Goal: Information Seeking & Learning: Find contact information

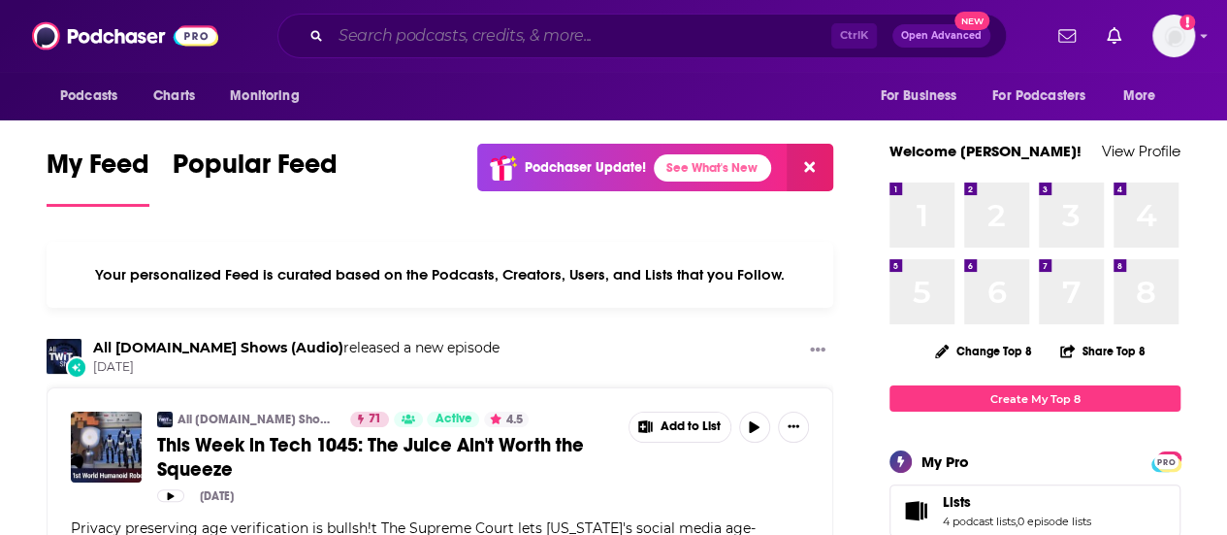
click at [417, 20] on input "Search podcasts, credits, & more..." at bounding box center [581, 35] width 501 height 31
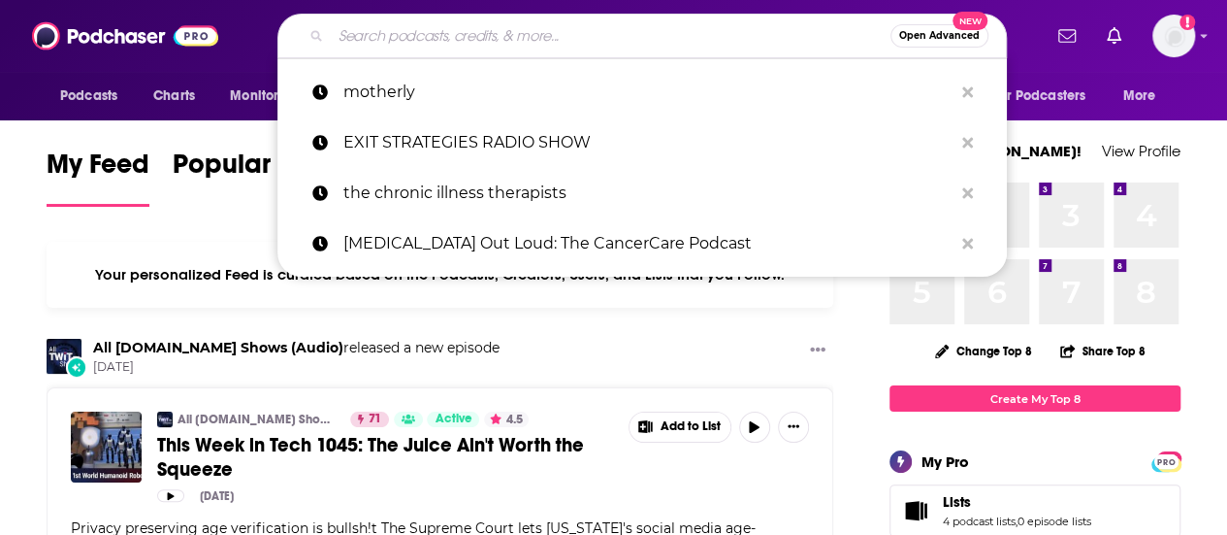
paste input "Multi-Family Forward"
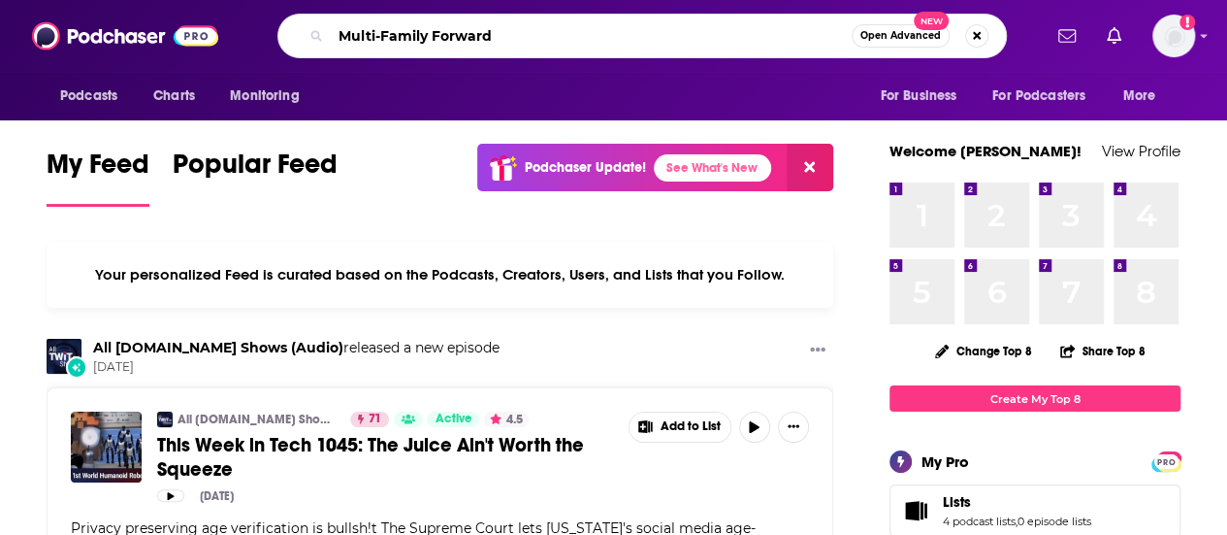
type input "Multi-Family Forward"
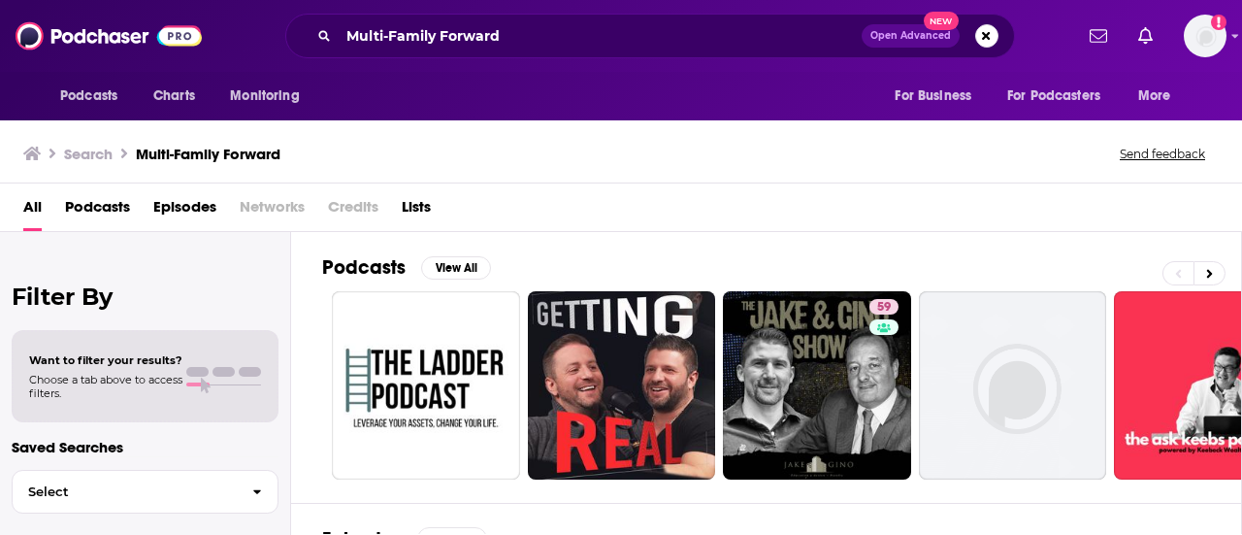
click at [783, 247] on div "Podcasts View All 59 + 26" at bounding box center [782, 367] width 920 height 271
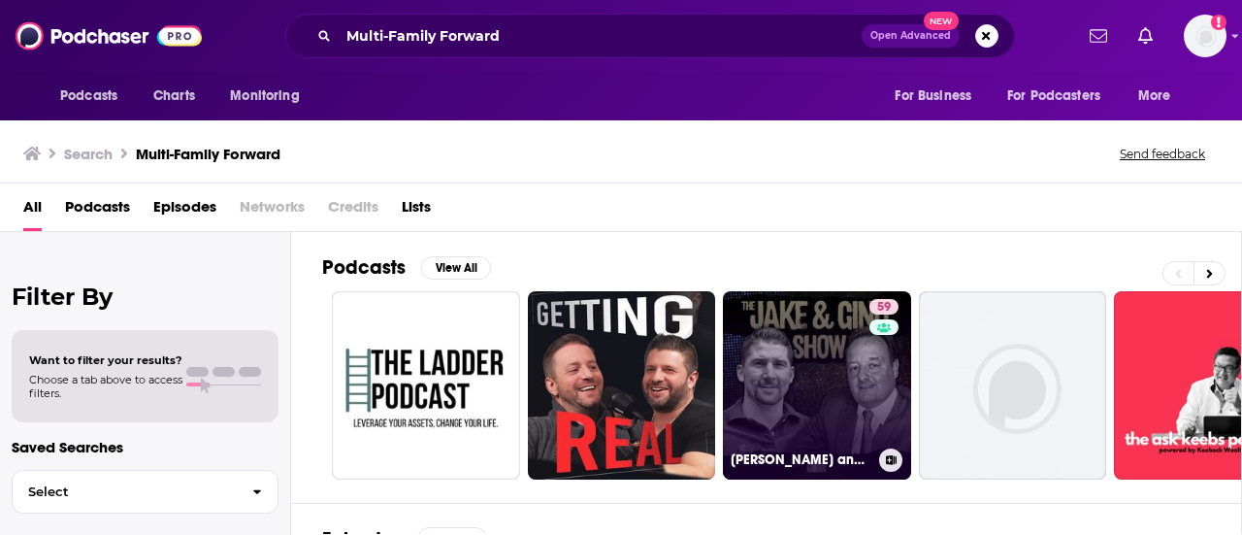
click at [792, 358] on link "59 [PERSON_NAME] and [PERSON_NAME] Multifamily Investing Entrepreneurs" at bounding box center [817, 385] width 188 height 188
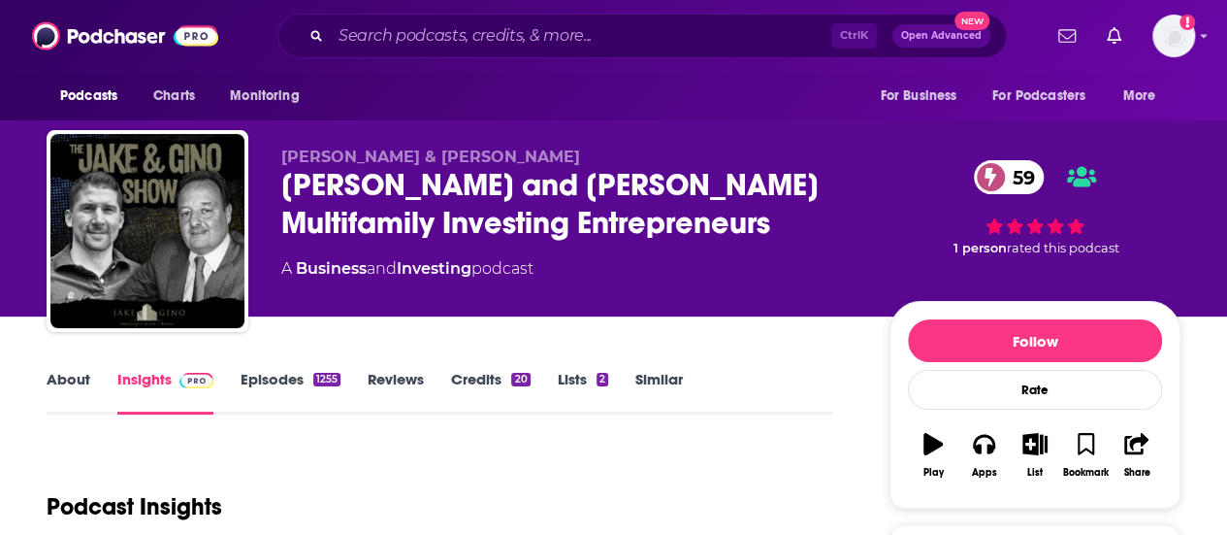
click at [409, 197] on div "[PERSON_NAME] and [PERSON_NAME] Multifamily Investing Entrepreneurs 59" at bounding box center [569, 204] width 577 height 76
click at [873, 259] on div "[PERSON_NAME] & [PERSON_NAME] [PERSON_NAME] and [PERSON_NAME] Multifamily Inves…" at bounding box center [730, 234] width 899 height 175
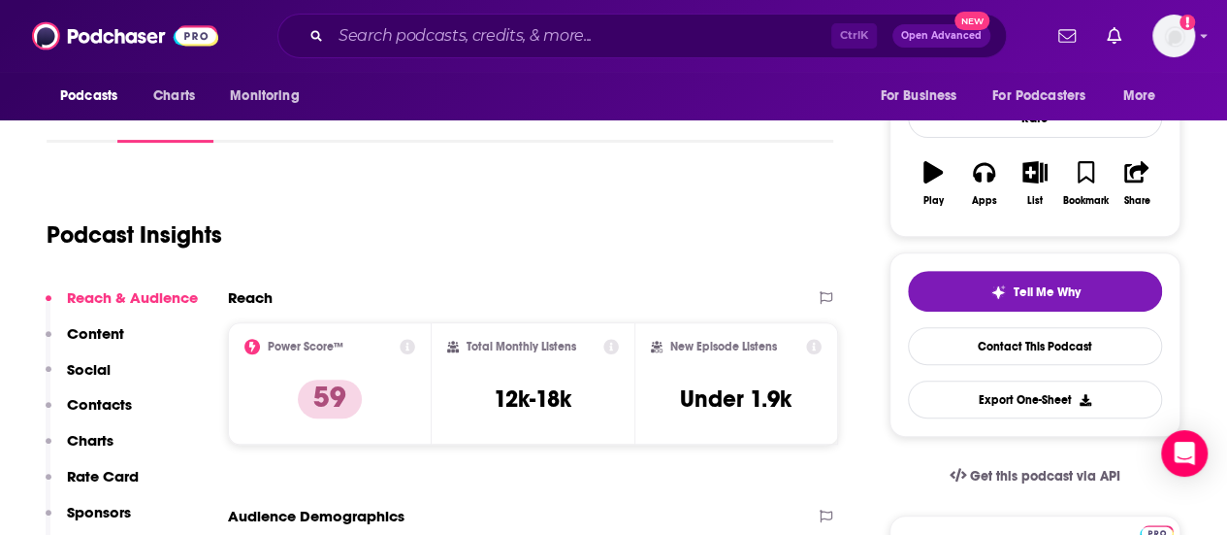
scroll to position [349, 0]
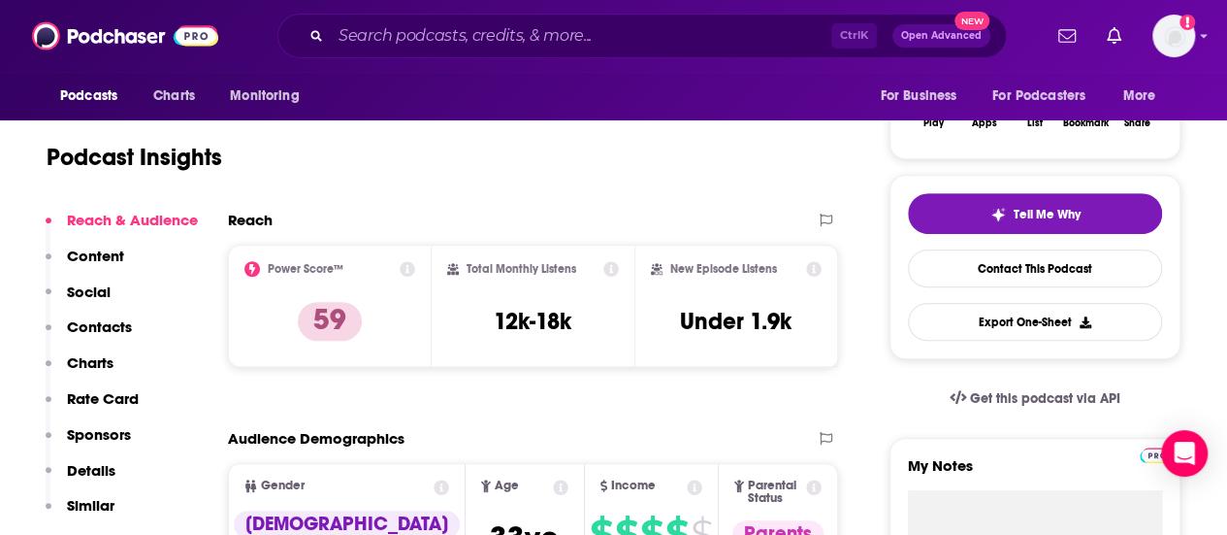
click at [78, 320] on p "Contacts" at bounding box center [99, 326] width 65 height 18
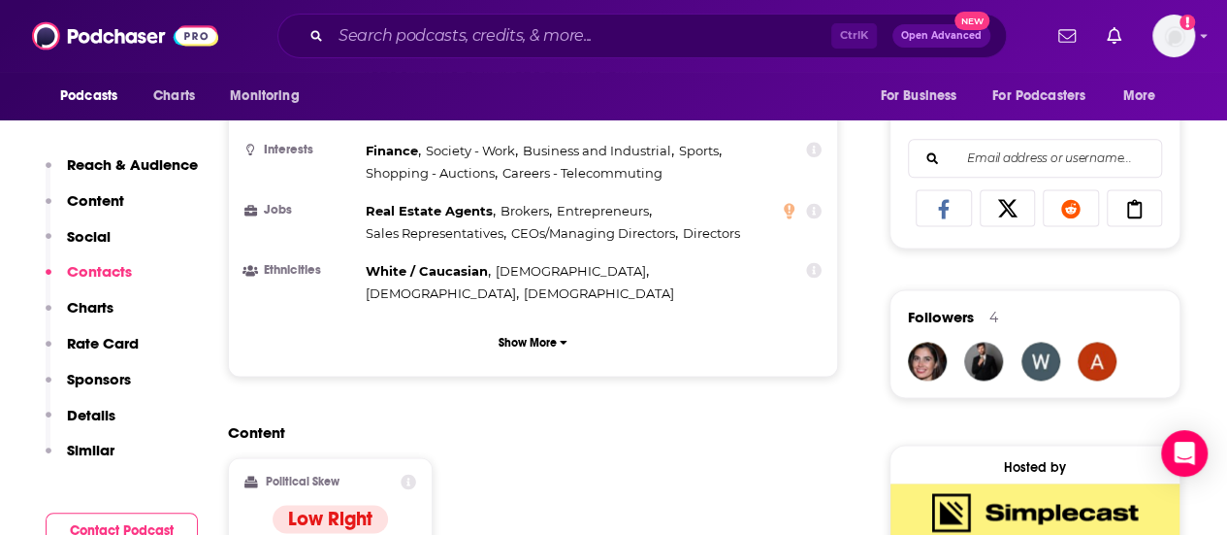
scroll to position [1642, 0]
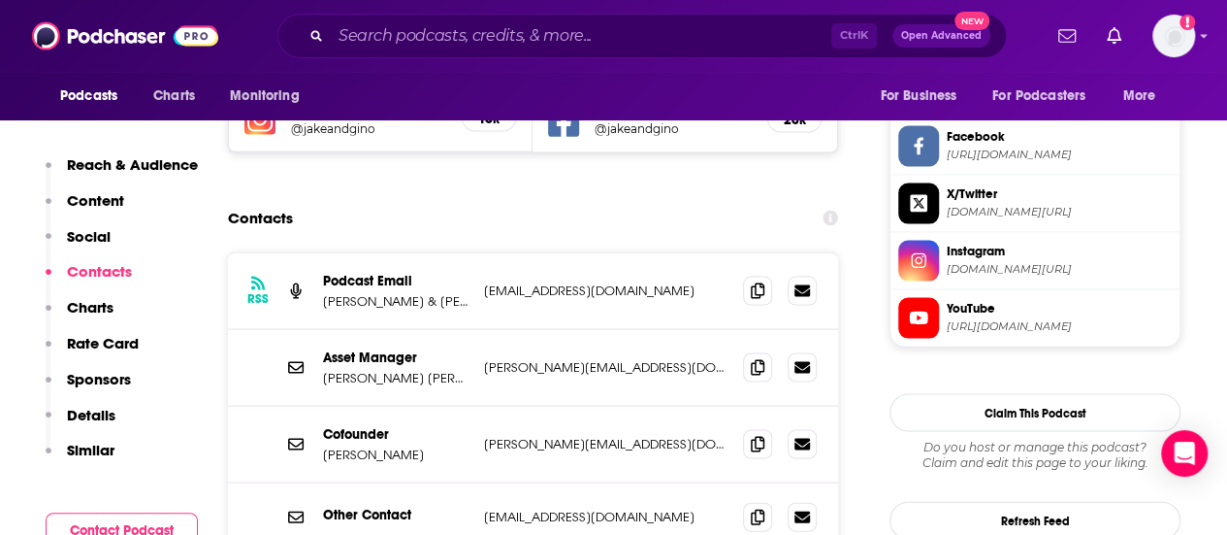
scroll to position [1836, 0]
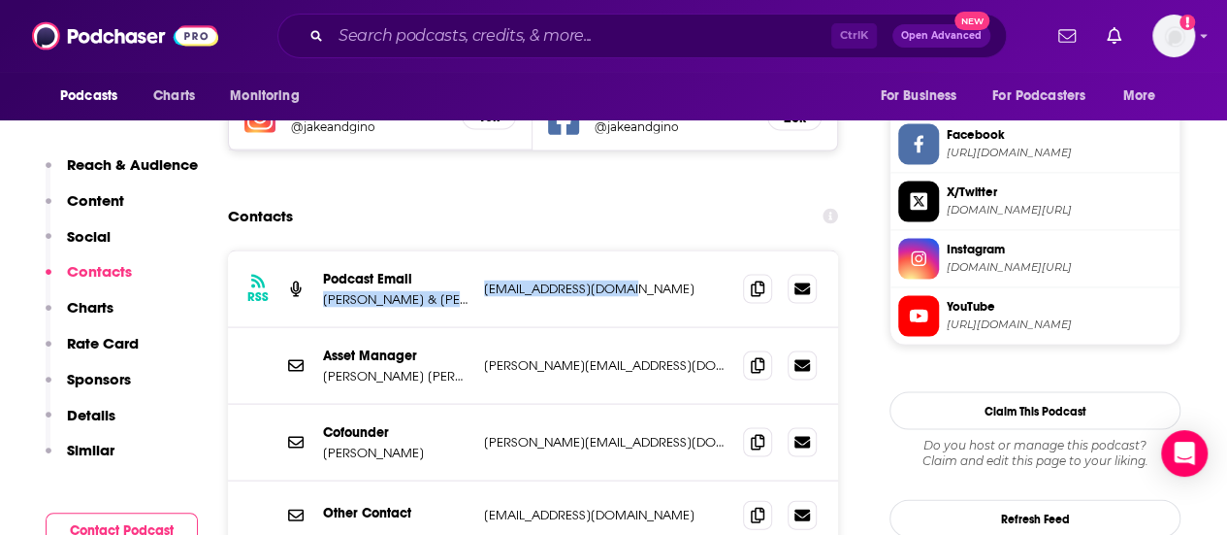
drag, startPoint x: 463, startPoint y: 156, endPoint x: 664, endPoint y: 162, distance: 200.9
click at [0, 0] on div "Podcast Email [PERSON_NAME] & [PERSON_NAME] [PERSON_NAME][EMAIL_ADDRESS][DOMAIN…" at bounding box center [0, 0] width 0 height 0
click at [664, 279] on p "[EMAIL_ADDRESS][DOMAIN_NAME]" at bounding box center [606, 287] width 244 height 16
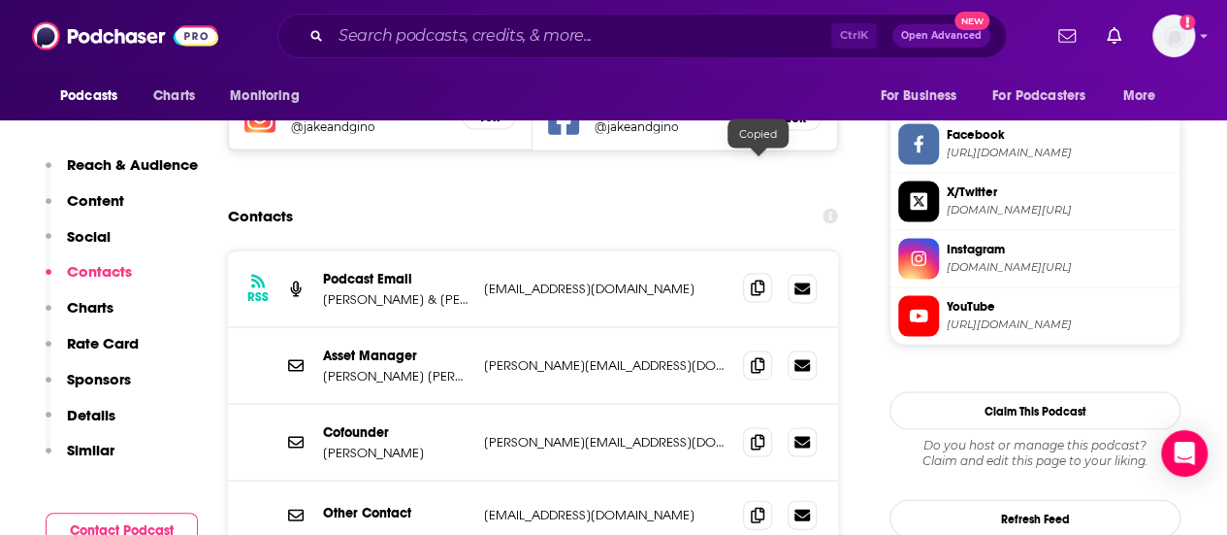
click at [747, 273] on span at bounding box center [757, 287] width 29 height 29
click at [757, 356] on icon at bounding box center [758, 364] width 14 height 16
drag, startPoint x: 471, startPoint y: 383, endPoint x: 669, endPoint y: 404, distance: 199.9
click at [669, 480] on div "Other Contact [EMAIL_ADDRESS][DOMAIN_NAME] [EMAIL_ADDRESS][DOMAIN_NAME]" at bounding box center [533, 514] width 610 height 69
copy div "[EMAIL_ADDRESS][DOMAIN_NAME]"
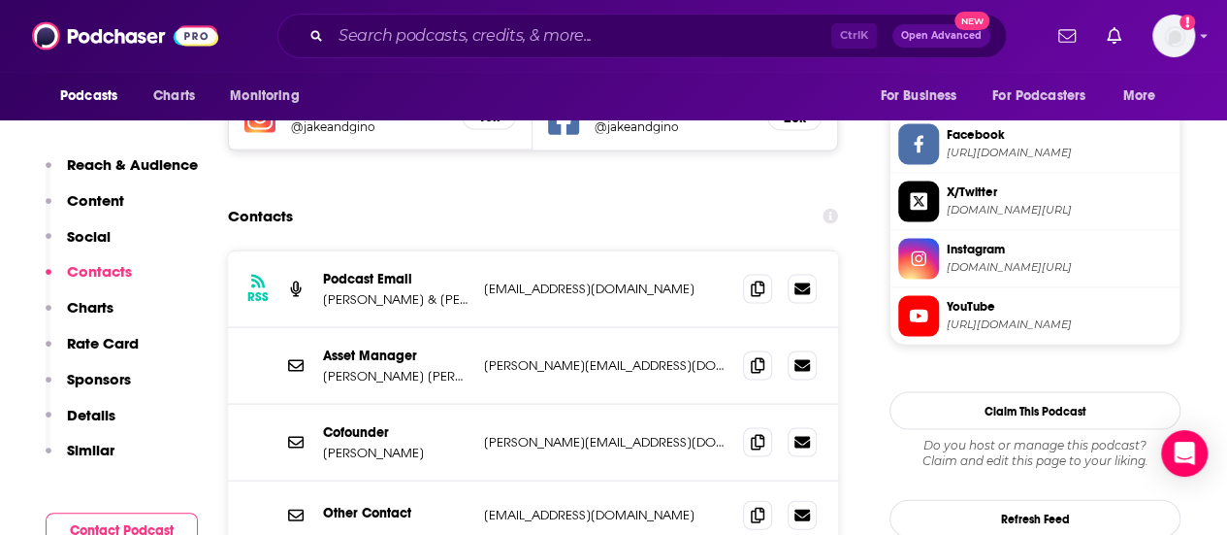
click at [254, 404] on div "Cofounder [PERSON_NAME] [PERSON_NAME][EMAIL_ADDRESS][DOMAIN_NAME] [PERSON_NAME]…" at bounding box center [533, 442] width 610 height 77
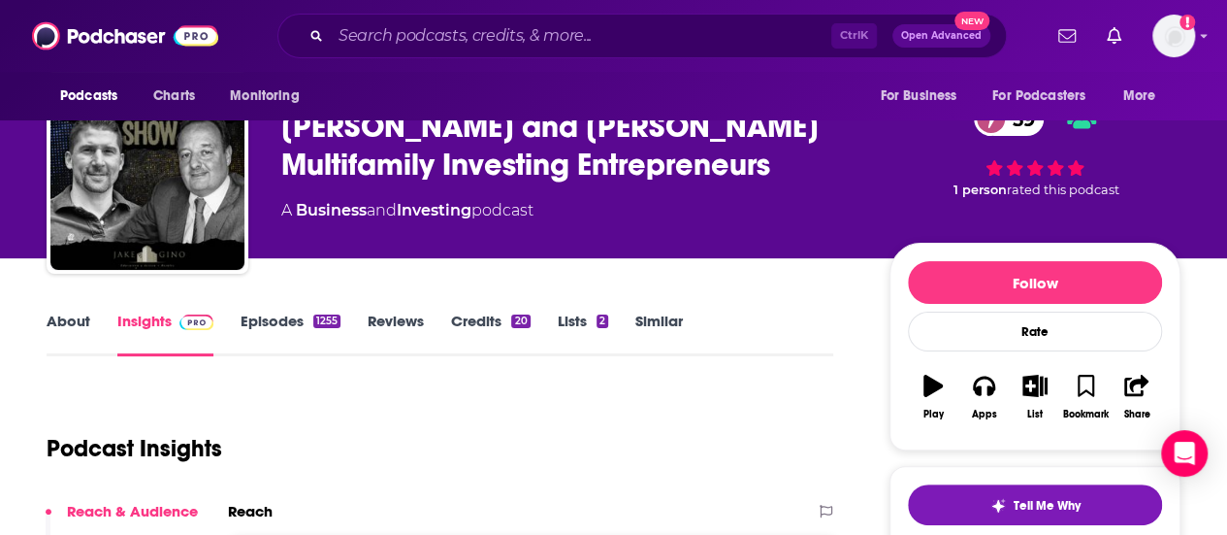
scroll to position [0, 0]
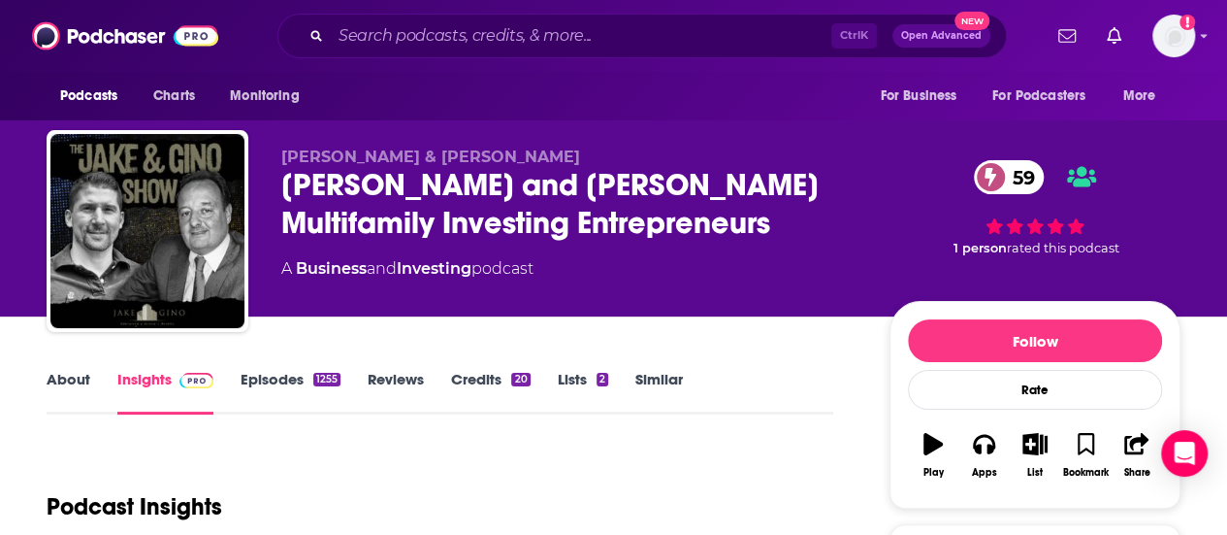
click at [391, 158] on p "[PERSON_NAME] & [PERSON_NAME]" at bounding box center [569, 156] width 577 height 18
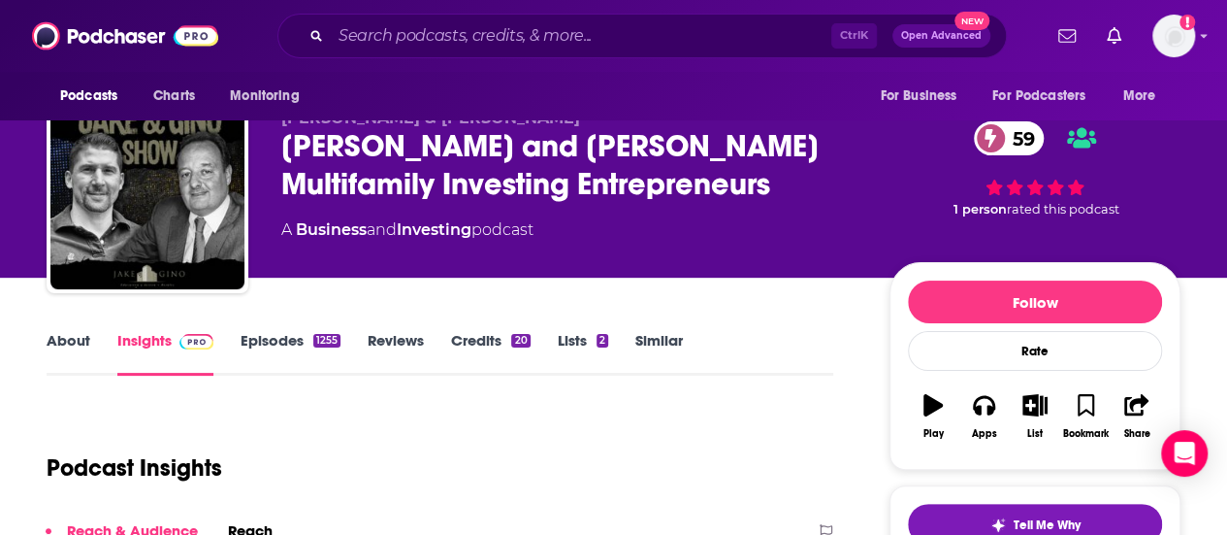
click at [375, 55] on div "Ctrl K Open Advanced New" at bounding box center [642, 36] width 730 height 45
click at [401, 40] on input "Search podcasts, credits, & more..." at bounding box center [581, 35] width 501 height 31
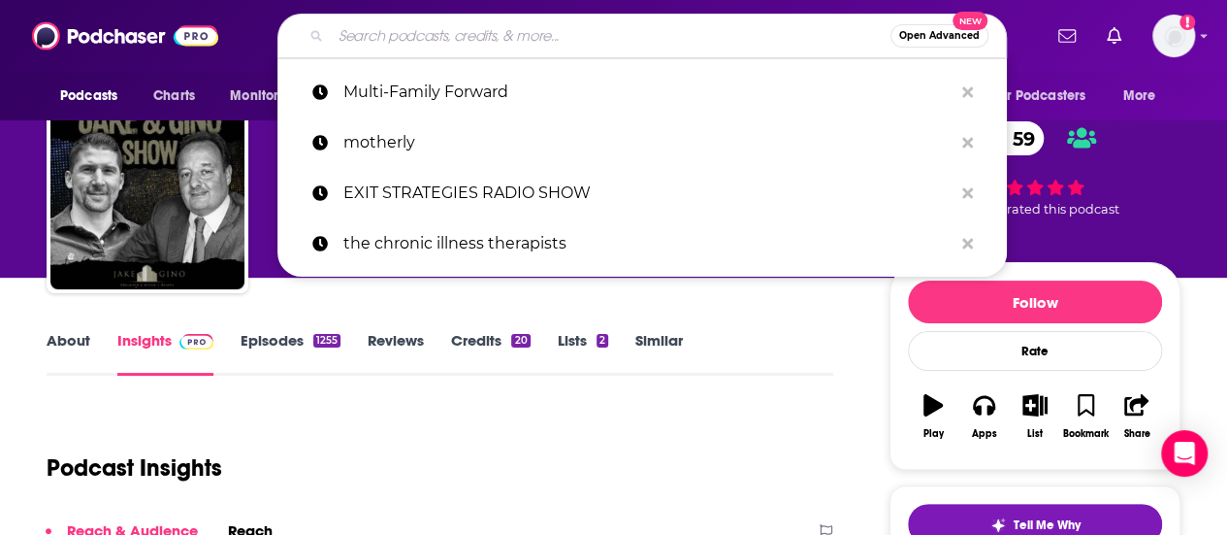
paste input "Multi-Family Forward"
type input "Multi-Family Forward"
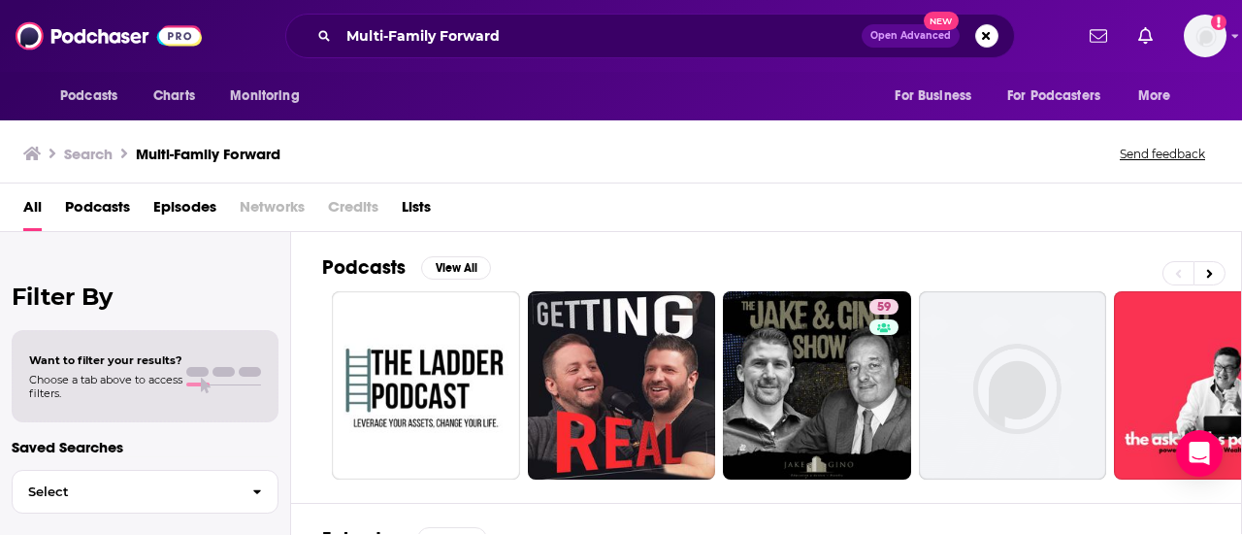
click at [307, 244] on div "Podcasts View All 59 + 26 Episodes View All [US_STATE] City News Briefs - The O…" at bounding box center [766, 383] width 951 height 302
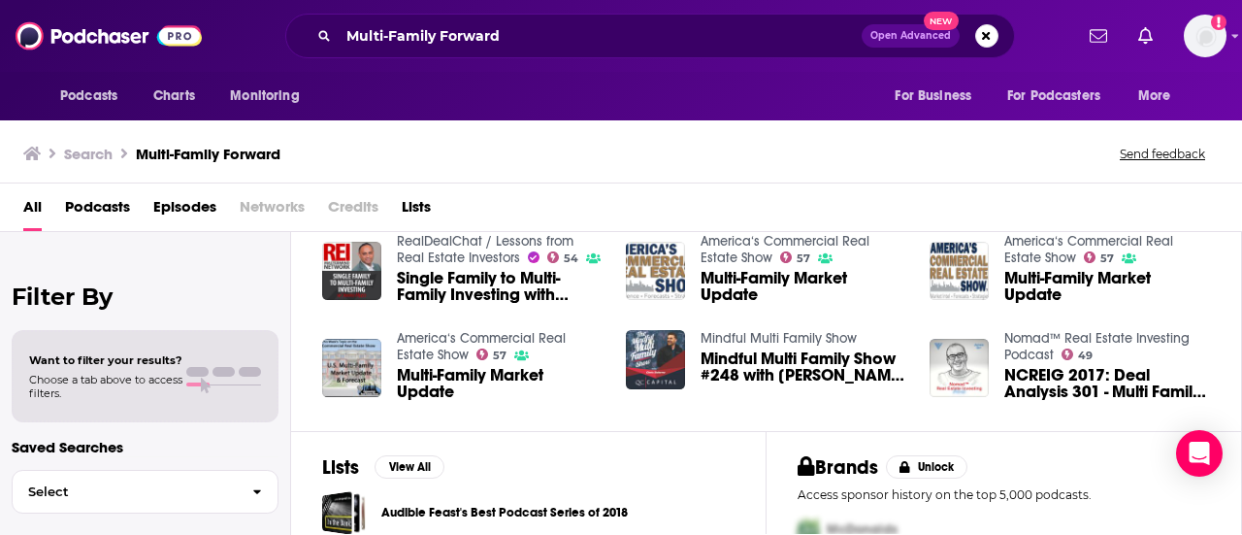
scroll to position [550, 0]
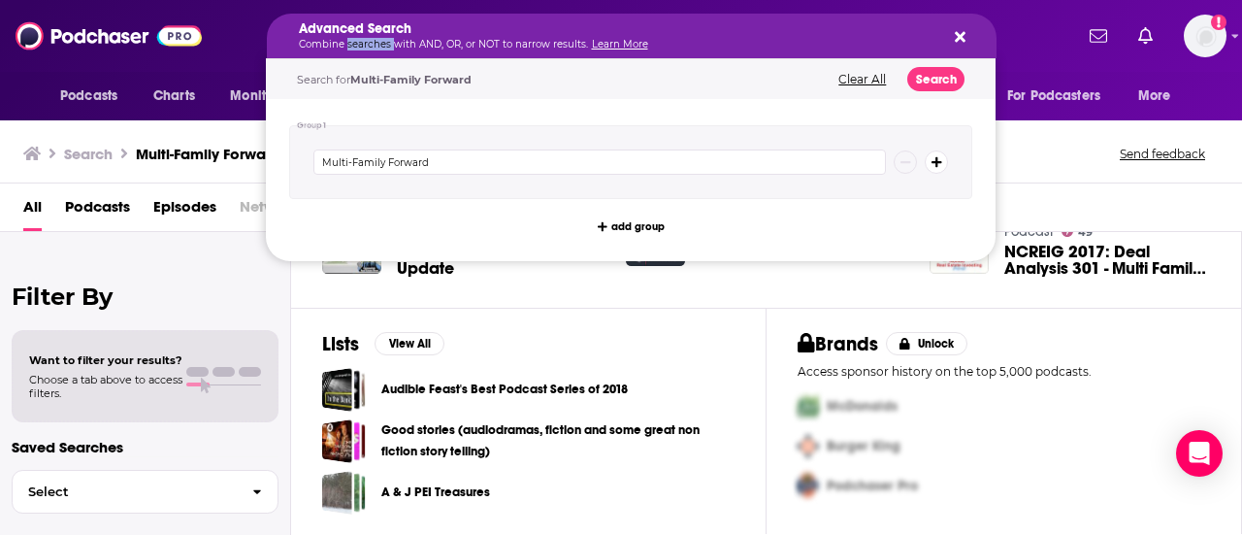
click at [368, 40] on p "Combine searches with AND, OR, or NOT to narrow results. Learn More" at bounding box center [616, 45] width 635 height 10
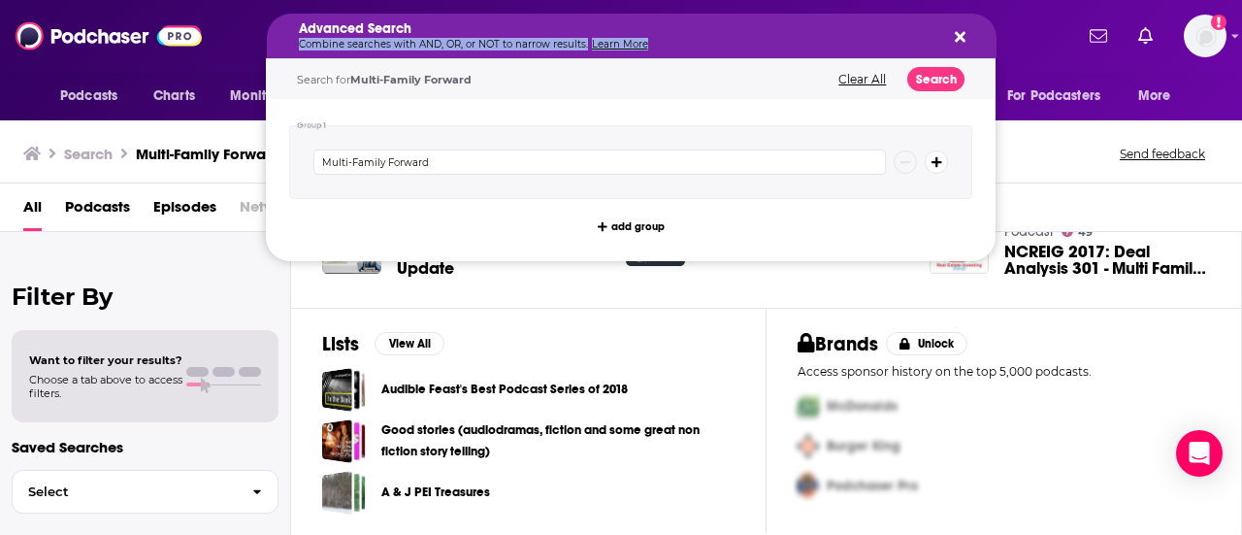
click at [368, 40] on p "Combine searches with AND, OR, or NOT to narrow results. Learn More" at bounding box center [616, 45] width 635 height 10
click at [953, 36] on button "Search podcasts, credits, & more..." at bounding box center [957, 36] width 16 height 16
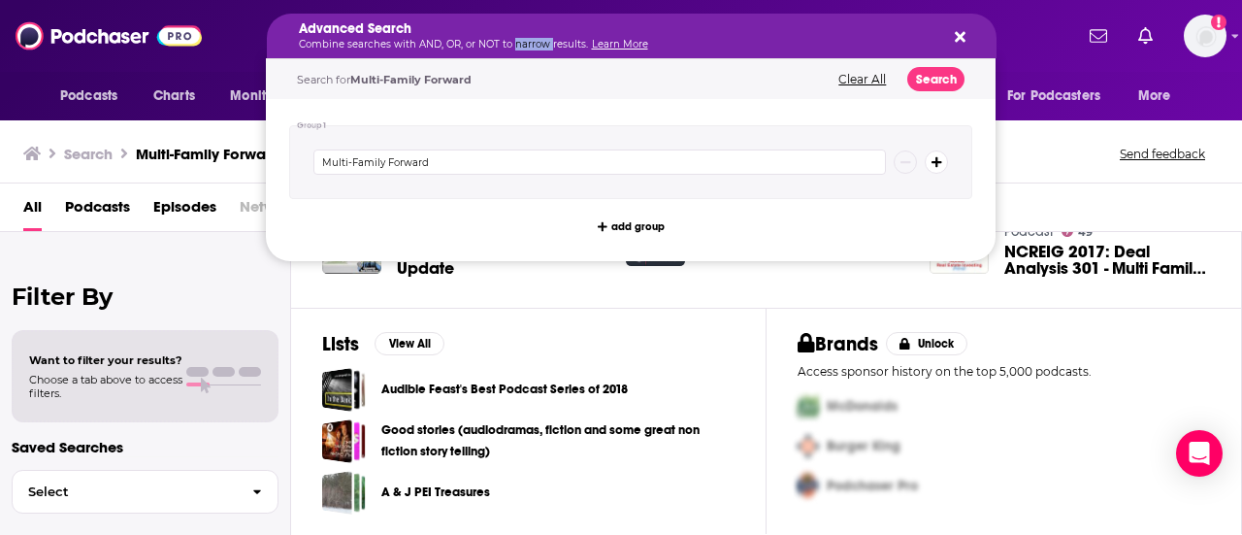
click at [523, 38] on div "Advanced Search Combine searches with AND, OR, or NOT to narrow results. Learn …" at bounding box center [616, 35] width 635 height 27
click at [961, 23] on div "Advanced Search Combine searches with AND, OR, or NOT to narrow results. Learn …" at bounding box center [632, 36] width 730 height 45
click at [959, 33] on icon "Search podcasts, credits, & more..." at bounding box center [960, 37] width 11 height 16
click at [577, 36] on div "Advanced Search Combine searches with AND, OR, or NOT to narrow results. Learn …" at bounding box center [616, 35] width 635 height 27
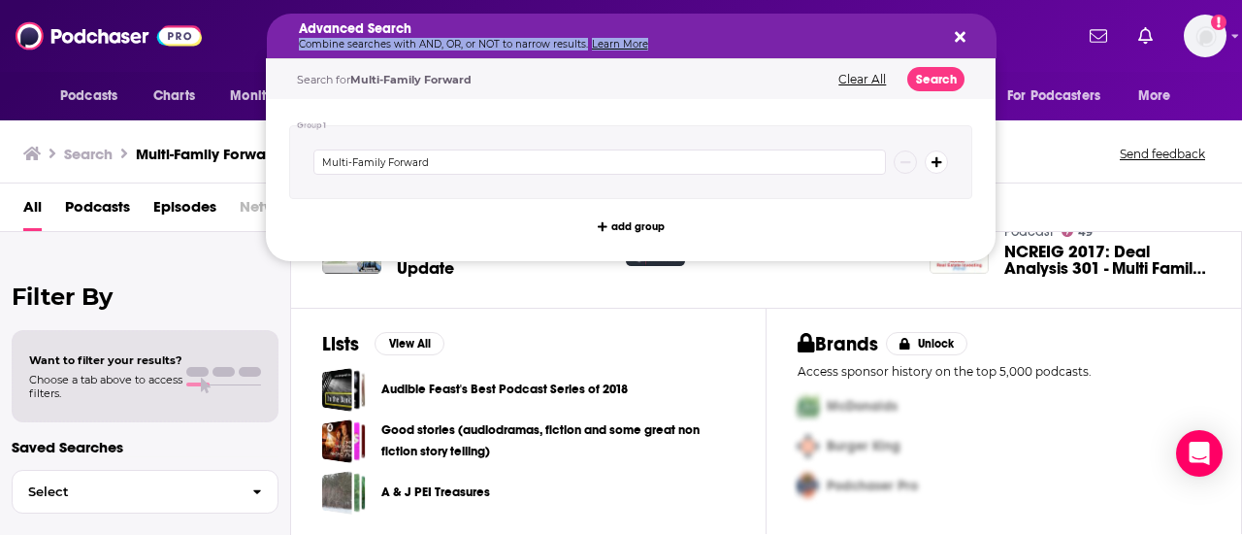
click at [577, 36] on div "Advanced Search Combine searches with AND, OR, or NOT to narrow results. Learn …" at bounding box center [616, 35] width 635 height 27
click at [961, 43] on icon "Search podcasts, credits, & more..." at bounding box center [960, 37] width 11 height 16
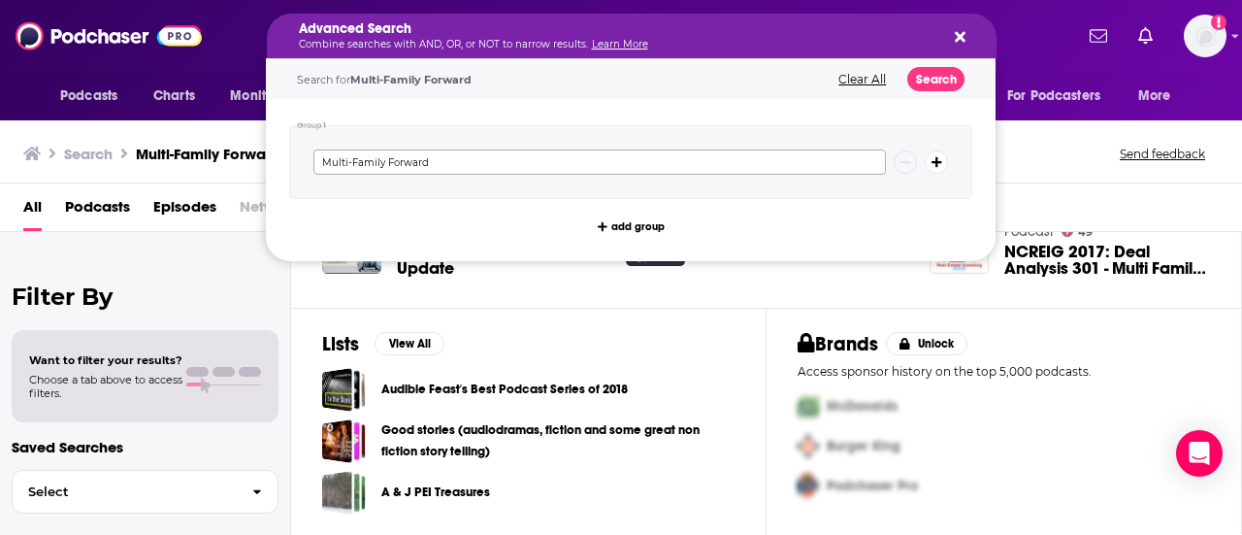
click at [456, 170] on input "Multi-Family Forward" at bounding box center [599, 161] width 572 height 25
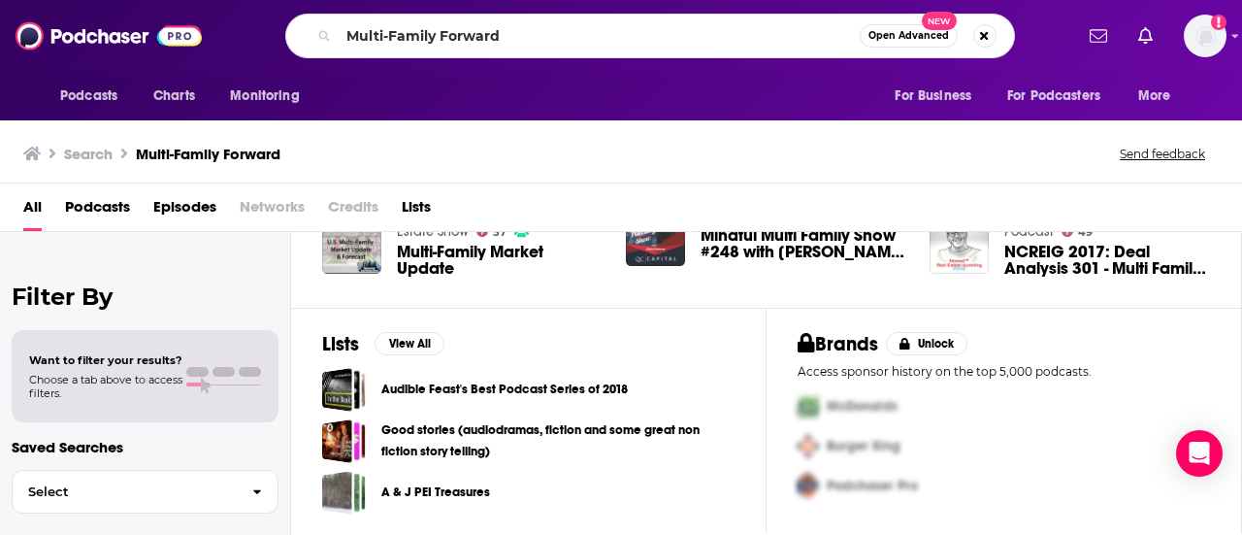
click at [153, 131] on div "Search Multi-Family Forward Send feedback" at bounding box center [621, 149] width 1242 height 67
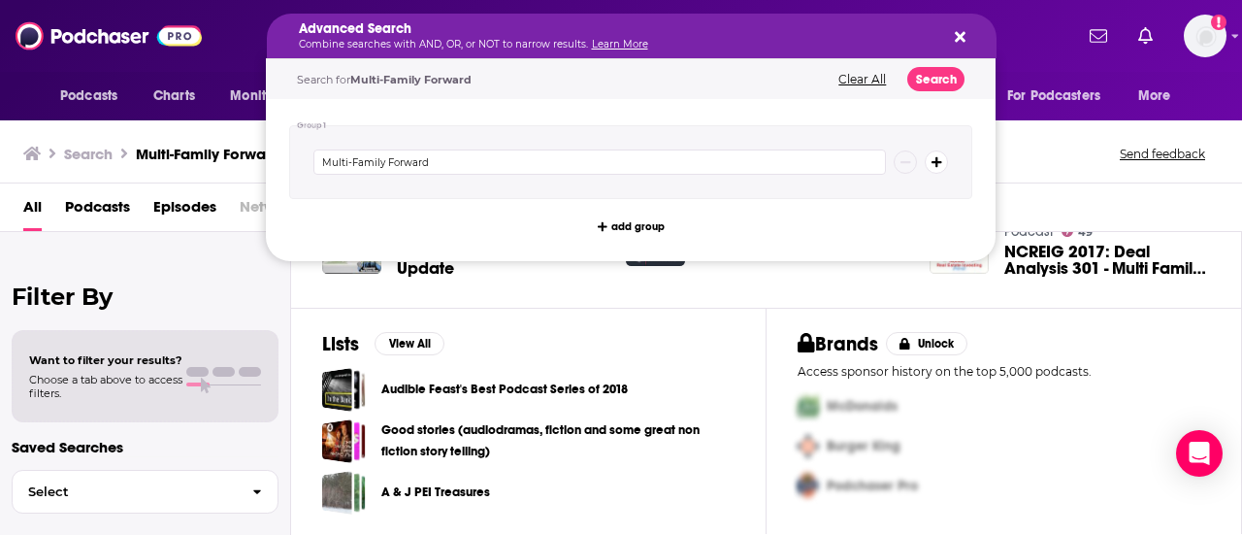
click at [986, 27] on div "Advanced Search Combine searches with AND, OR, or NOT to narrow results. Learn …" at bounding box center [632, 36] width 730 height 45
click at [970, 32] on div "Advanced Search Combine searches with AND, OR, or NOT to narrow results. Learn …" at bounding box center [632, 36] width 730 height 45
click at [852, 74] on button "Clear All" at bounding box center [861, 80] width 59 height 14
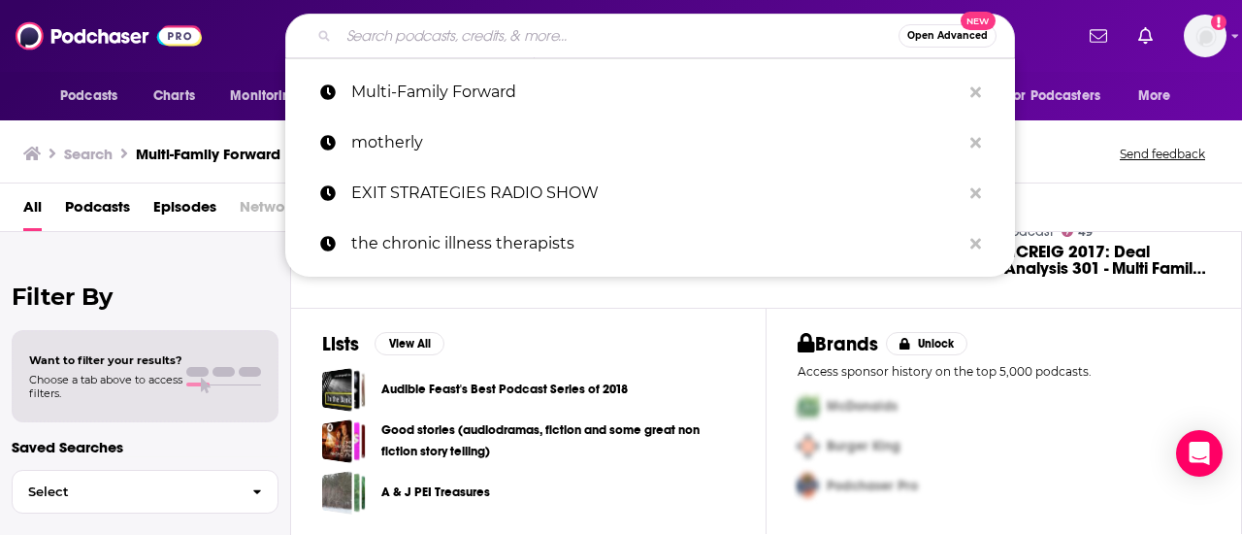
click at [270, 5] on div "Podcasts Charts Monitoring Open Advanced New Multi-Family Forward motherly EXIT…" at bounding box center [621, 36] width 1242 height 72
click at [427, 46] on input "Search podcasts, credits, & more..." at bounding box center [619, 35] width 560 height 31
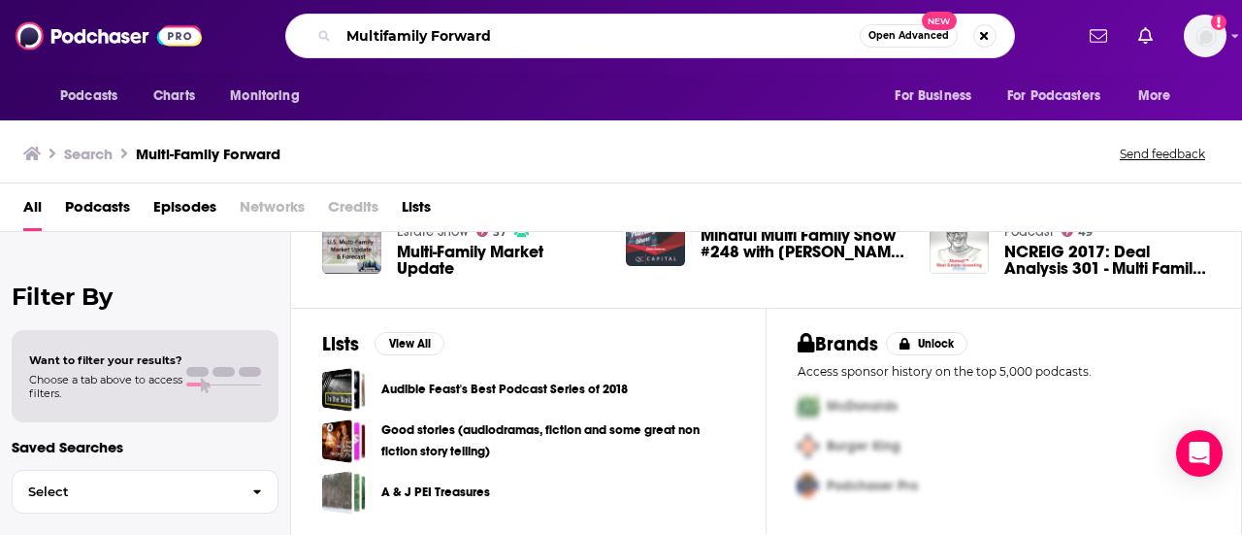
type input "Multifamily Forward"
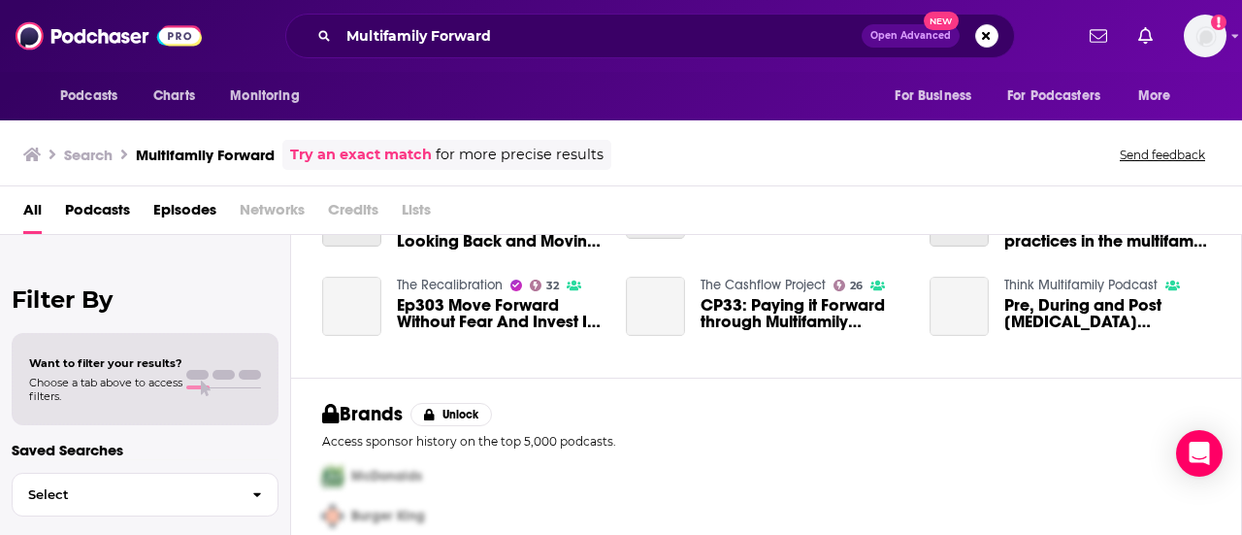
scroll to position [541, 0]
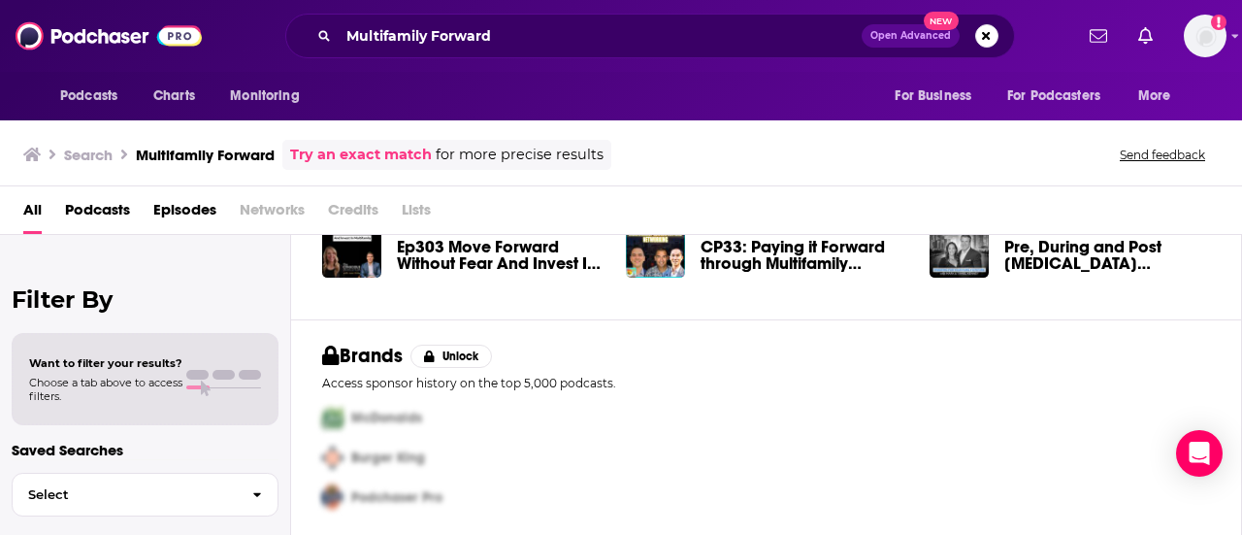
click at [367, 154] on link "Try an exact match" at bounding box center [361, 155] width 142 height 22
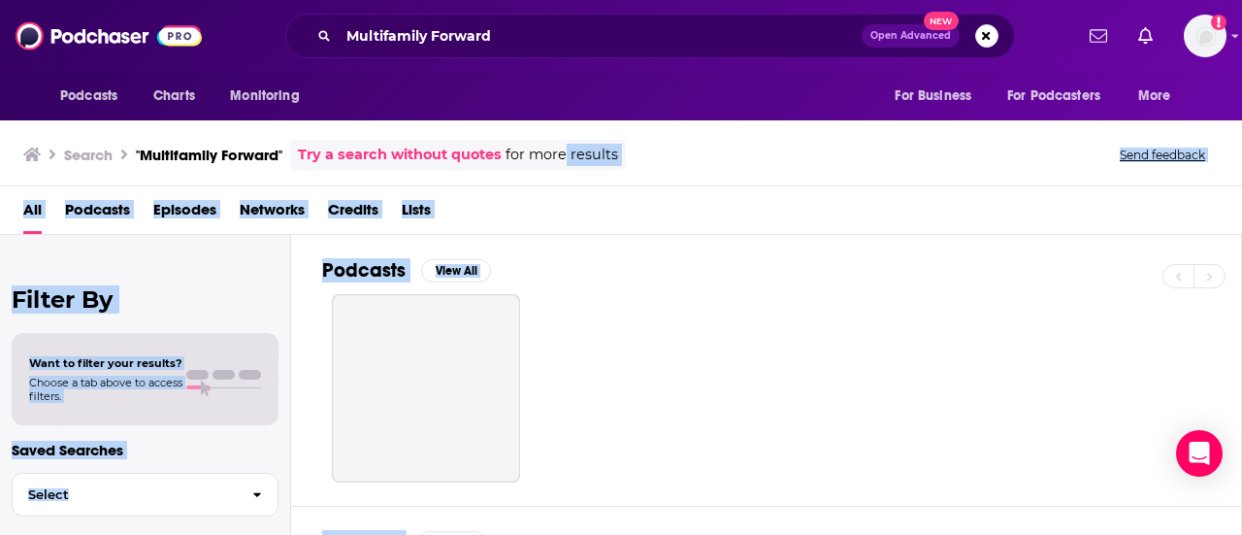
drag, startPoint x: 551, startPoint y: 289, endPoint x: 568, endPoint y: 130, distance: 160.0
click at [568, 130] on div "Search "Multifamily Forward" Try a search without quotes for more results Send …" at bounding box center [621, 325] width 1242 height 418
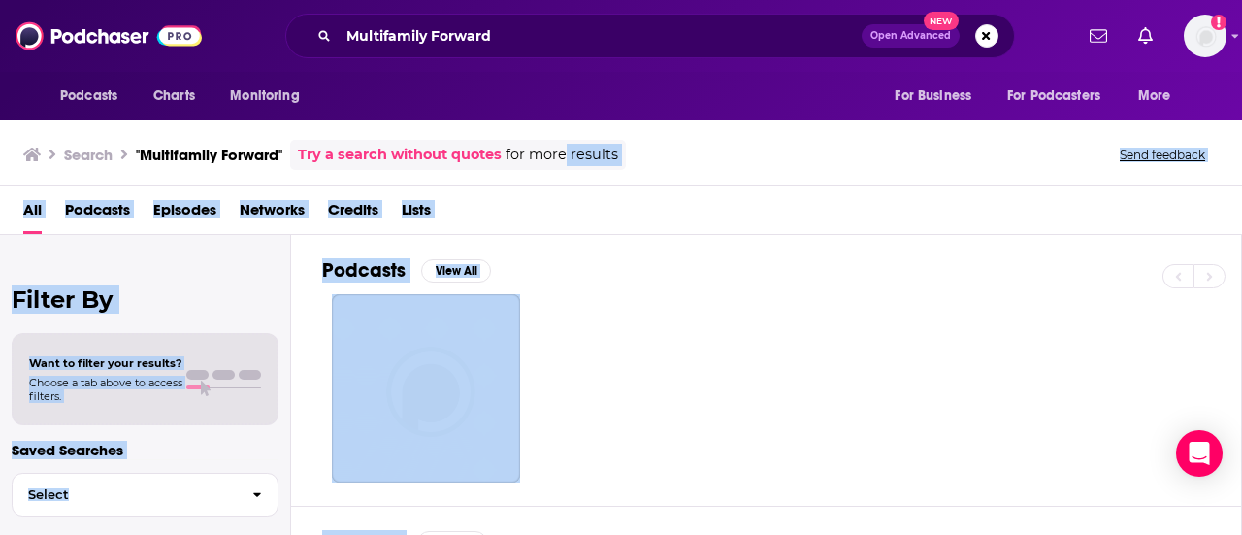
click at [613, 246] on div "Podcasts View All" at bounding box center [782, 370] width 920 height 271
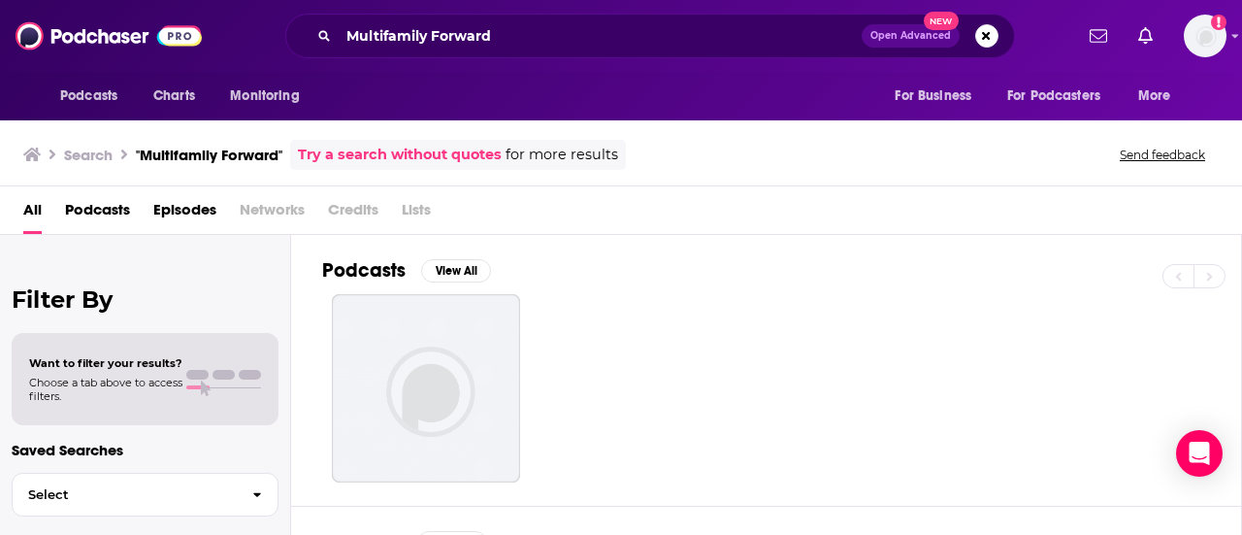
click at [836, 214] on div "All Podcasts Episodes Networks Credits Lists" at bounding box center [624, 214] width 1203 height 40
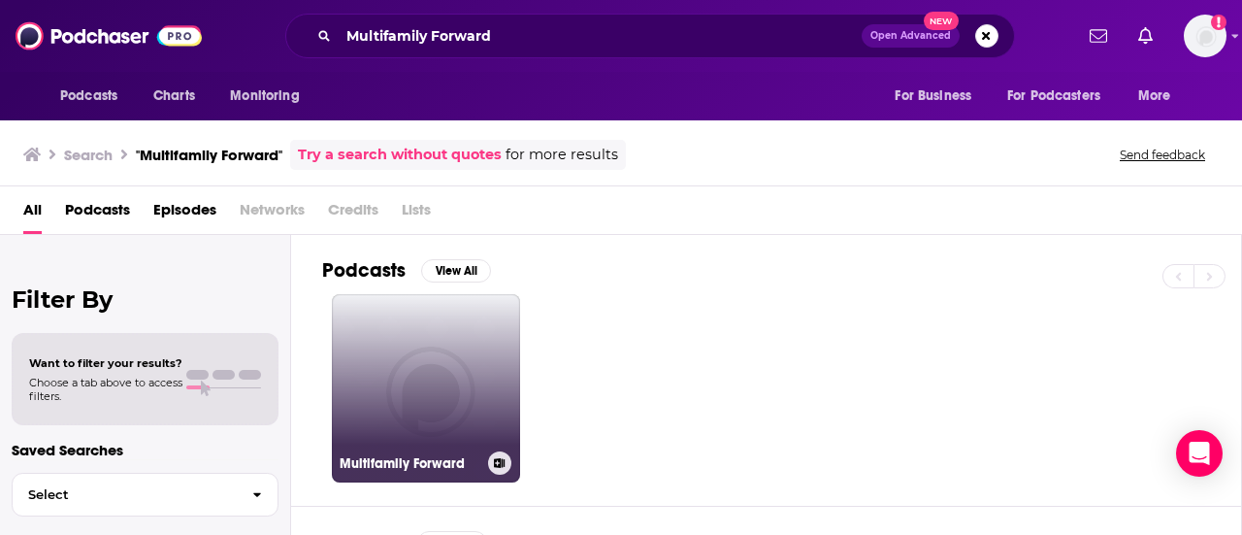
click at [365, 438] on link "Multifamily Forward" at bounding box center [426, 388] width 188 height 188
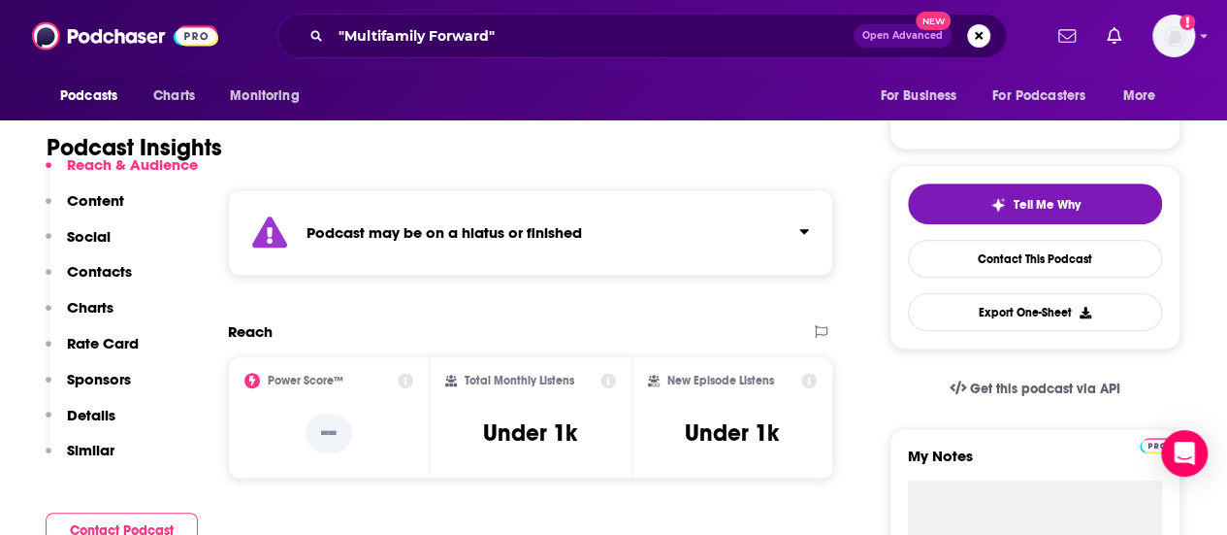
scroll to position [388, 0]
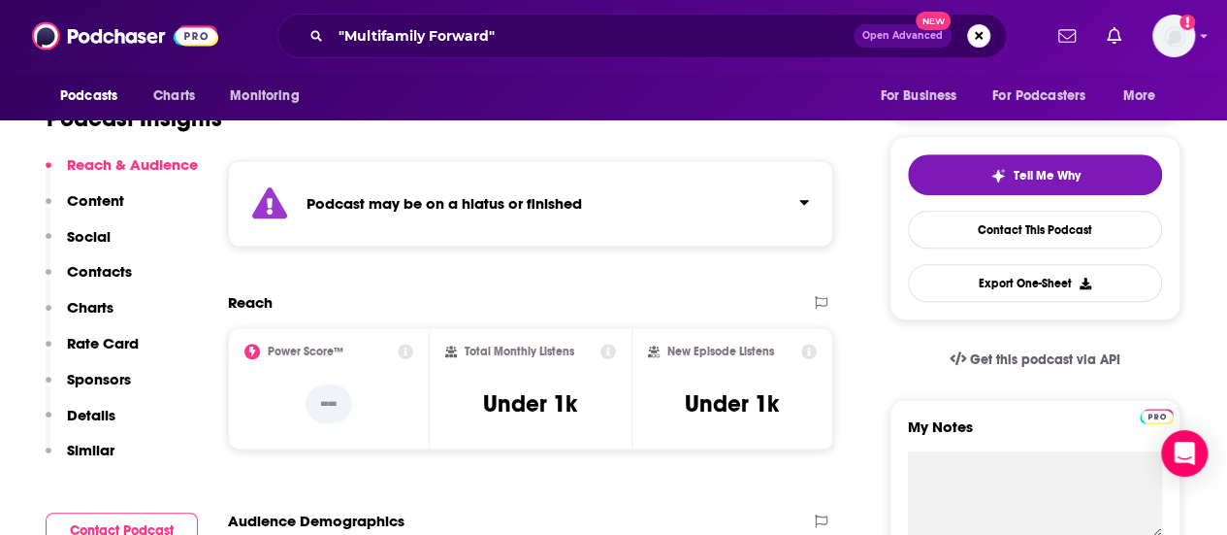
click at [109, 272] on p "Contacts" at bounding box center [99, 271] width 65 height 18
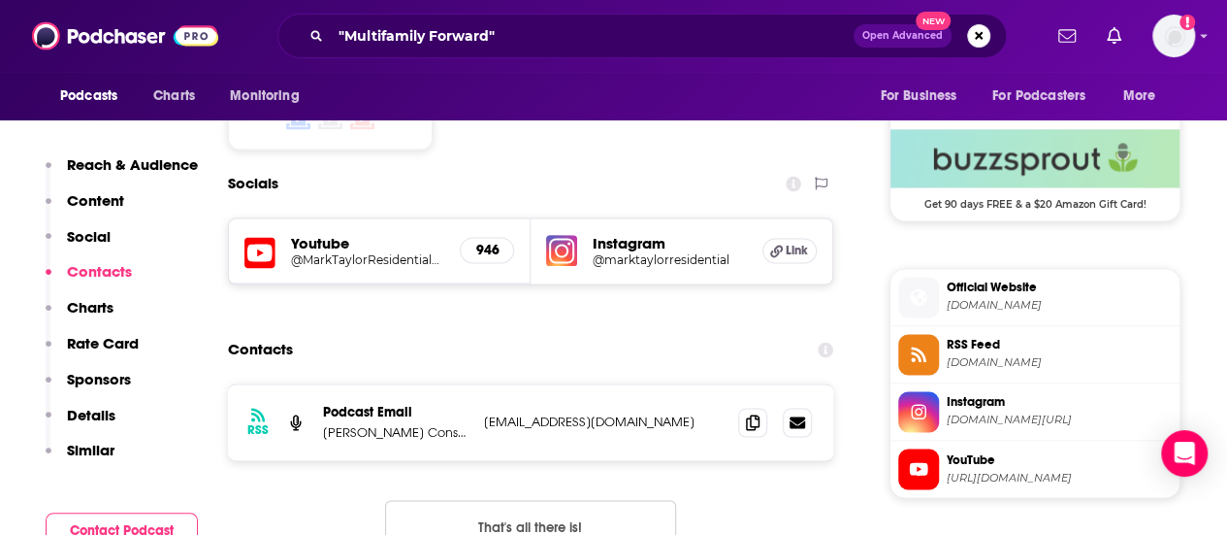
scroll to position [1460, 0]
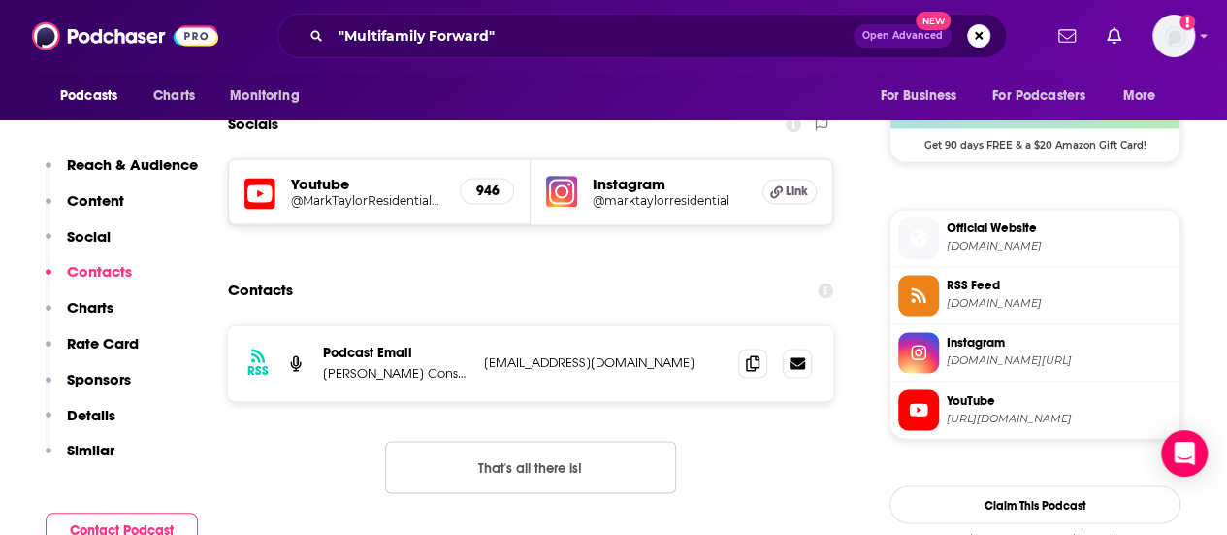
click at [541, 368] on p "[EMAIL_ADDRESS][DOMAIN_NAME]" at bounding box center [603, 362] width 239 height 16
copy div "[EMAIL_ADDRESS][DOMAIN_NAME] [EMAIL_ADDRESS][DOMAIN_NAME]"
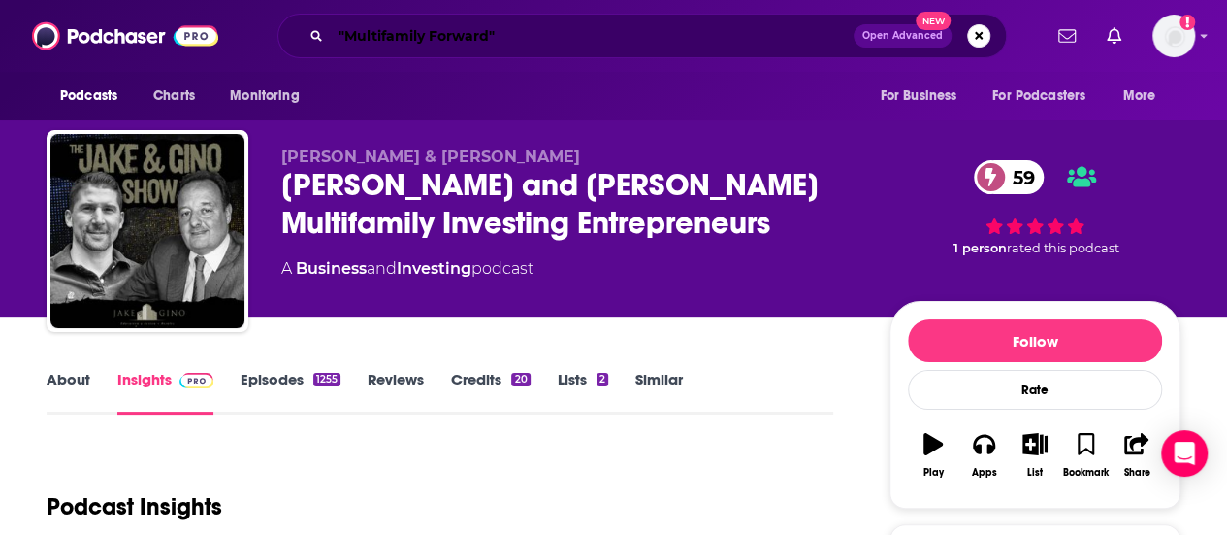
click at [399, 31] on input ""Multifamily Forward"" at bounding box center [592, 35] width 523 height 31
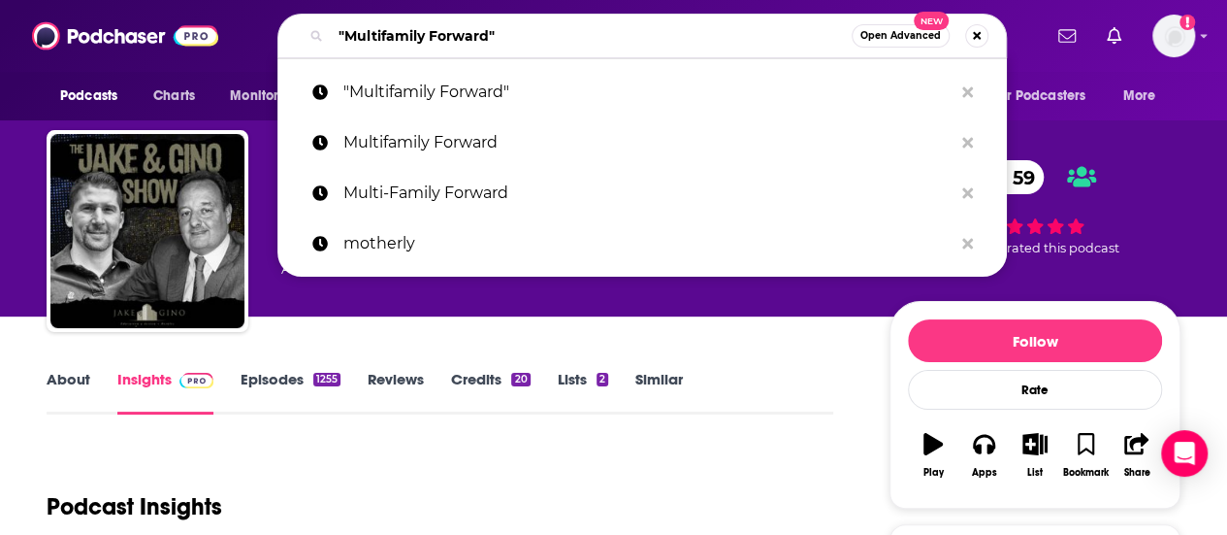
click at [399, 31] on input ""Multifamily Forward"" at bounding box center [591, 35] width 521 height 31
click at [400, 35] on input ""Multifamily Forward"" at bounding box center [591, 35] width 521 height 31
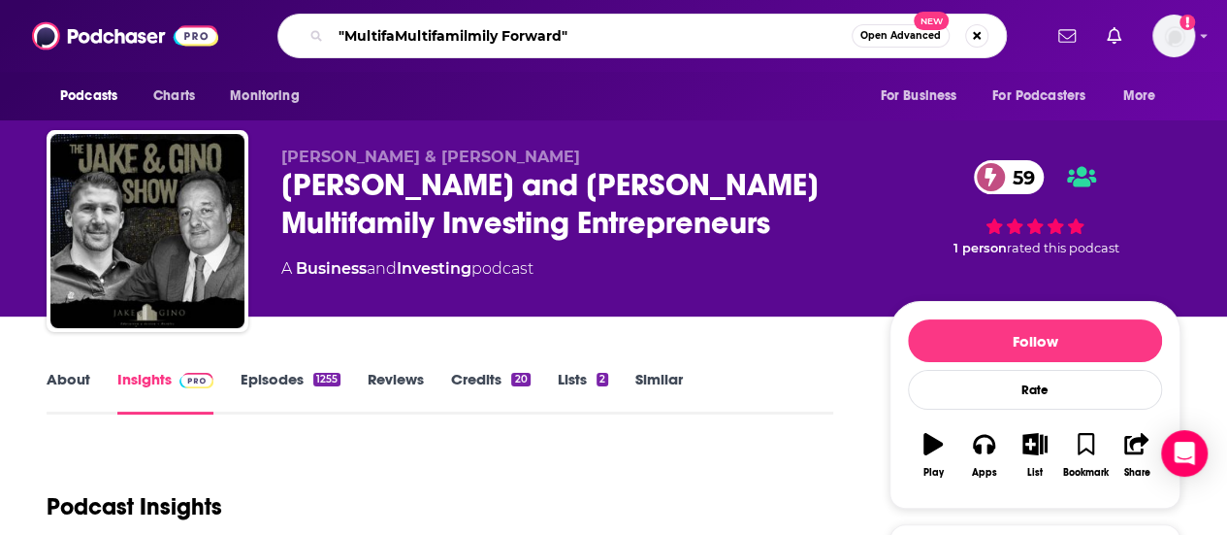
type input ""MultifaMultifamilymily Forward""
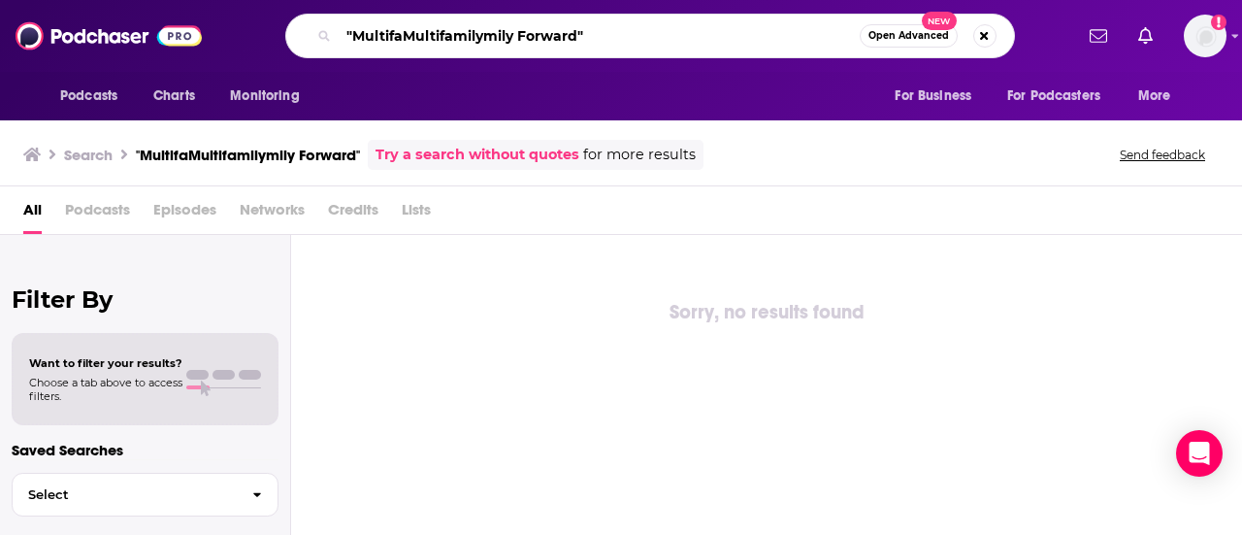
click at [409, 35] on input ""MultifaMultifamilymily Forward"" at bounding box center [599, 35] width 521 height 31
type input "Multifamily"
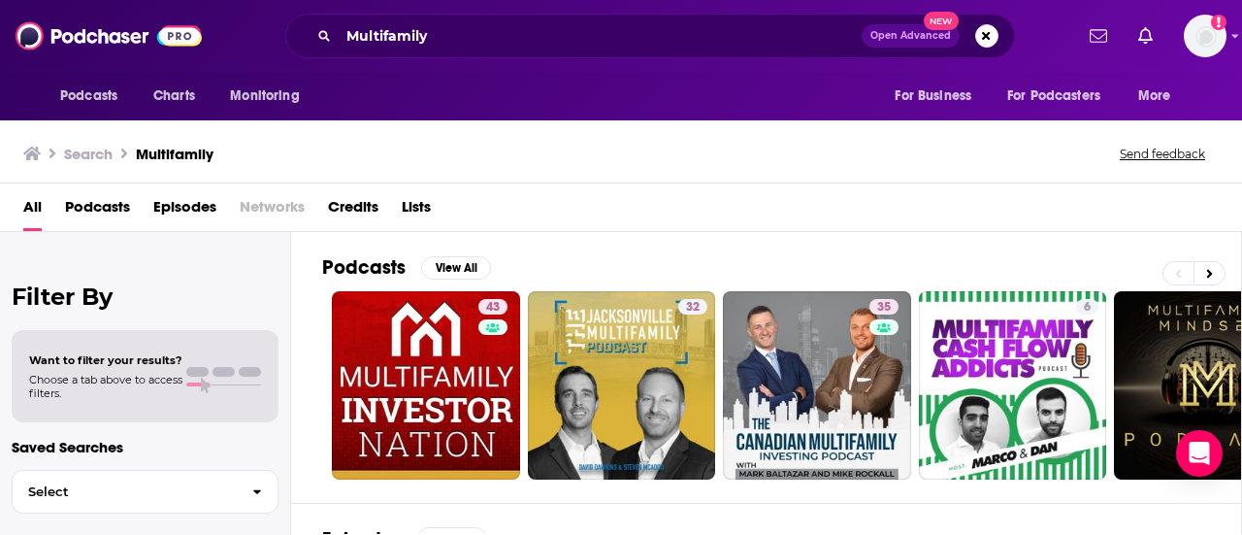
click at [652, 257] on div "Podcasts View All" at bounding box center [781, 273] width 919 height 36
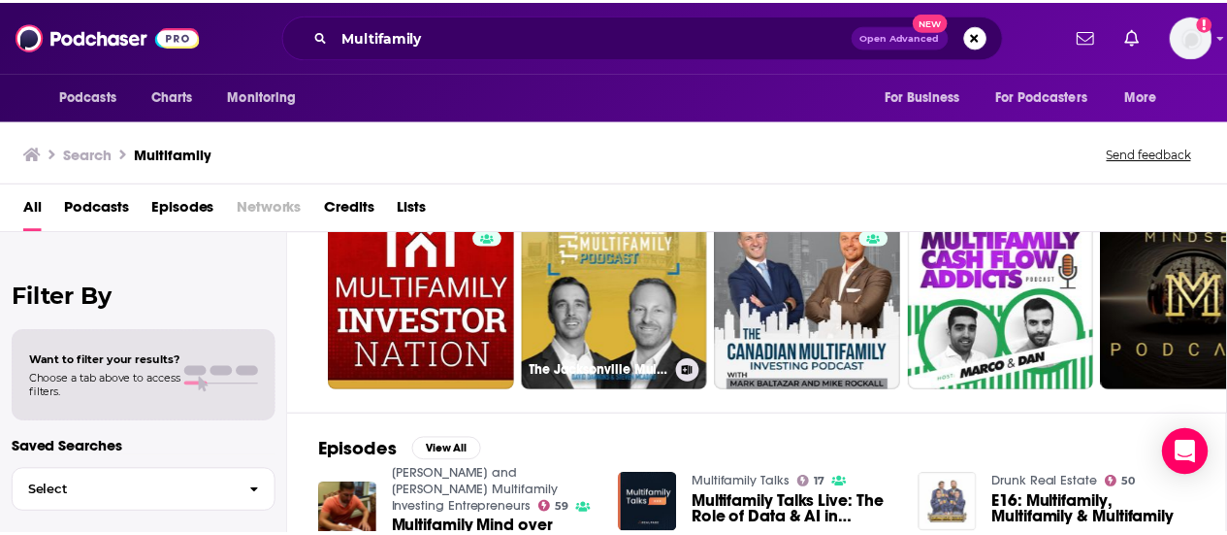
scroll to position [49, 0]
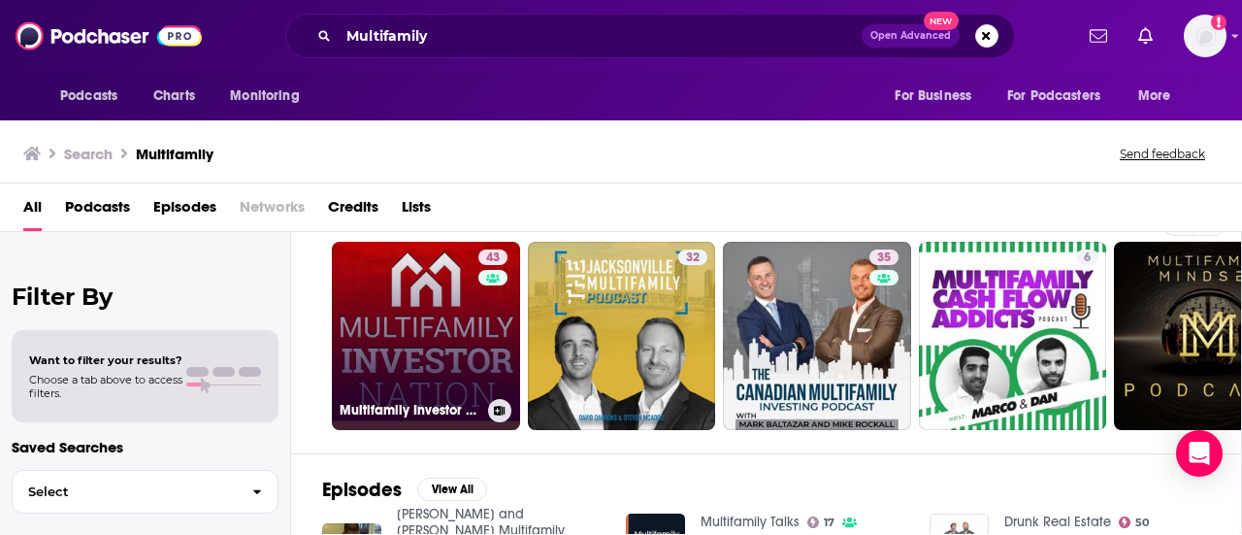
click at [429, 324] on link "43 Multifamily Investor Nation" at bounding box center [426, 336] width 188 height 188
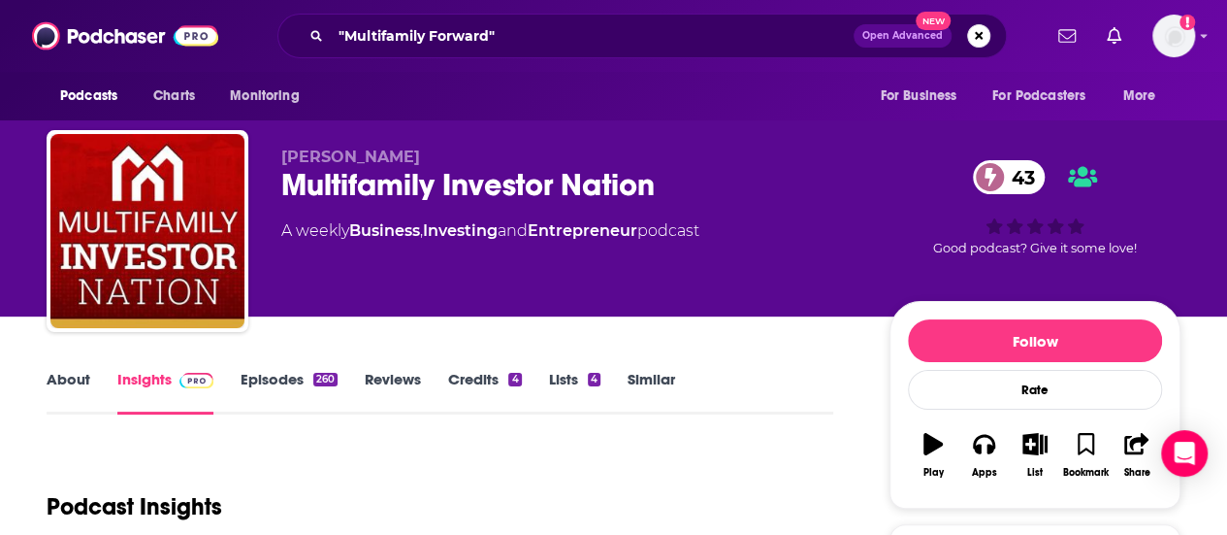
click at [55, 370] on link "About" at bounding box center [69, 392] width 44 height 45
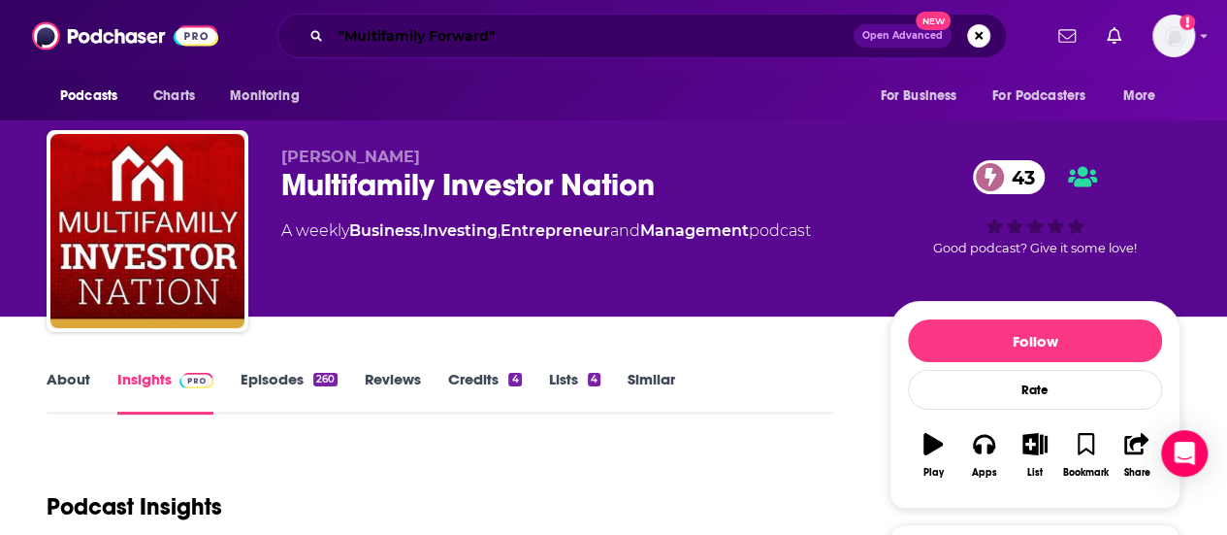
click at [520, 34] on input ""Multifamily Forward"" at bounding box center [592, 35] width 523 height 31
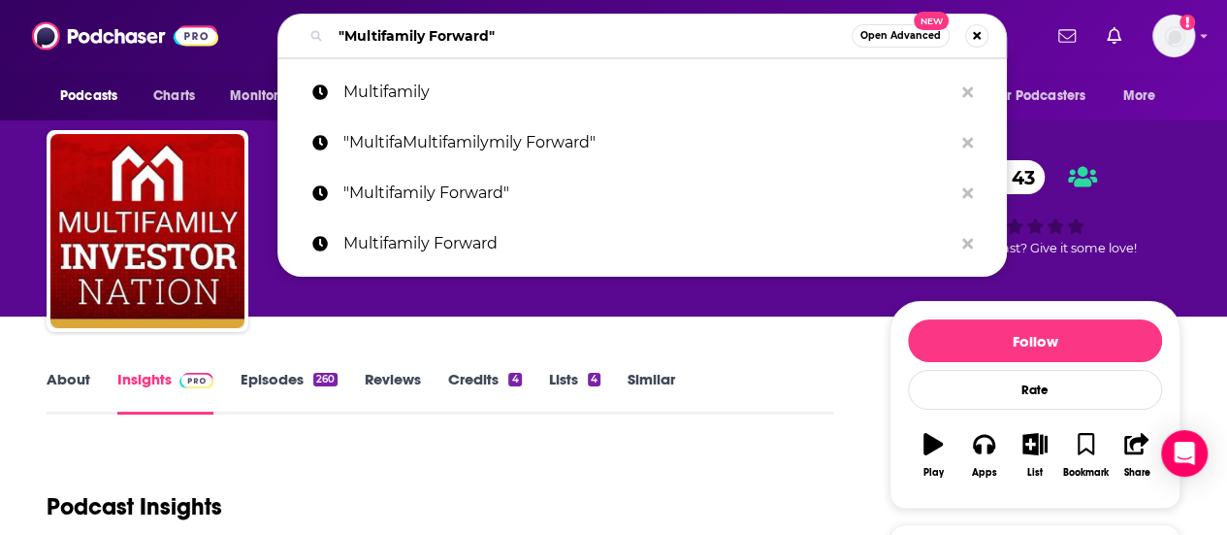
click at [520, 34] on input ""Multifamily Forward"" at bounding box center [591, 35] width 521 height 31
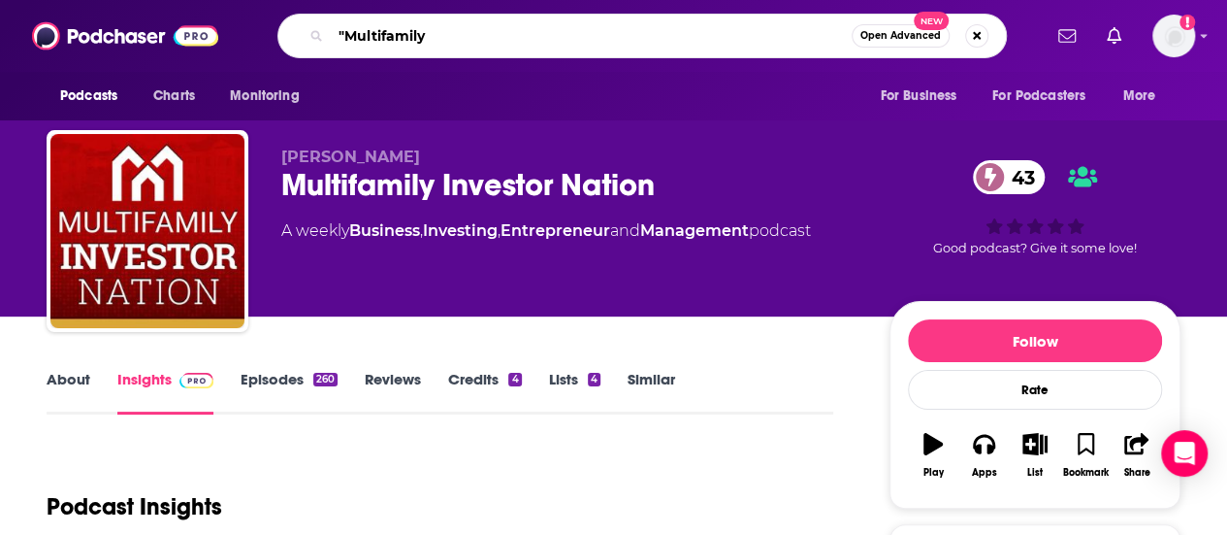
type input ""Multifamily"
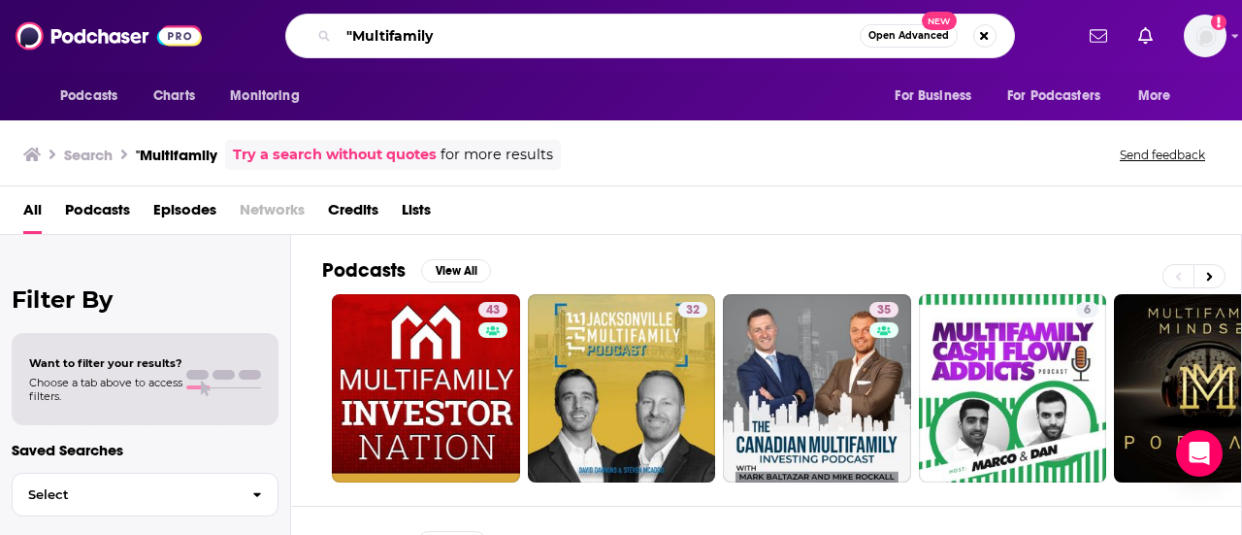
click at [349, 32] on input ""Multifamily" at bounding box center [599, 35] width 521 height 31
click at [475, 42] on input "Multifamily" at bounding box center [599, 35] width 521 height 31
type input "Multifamily"
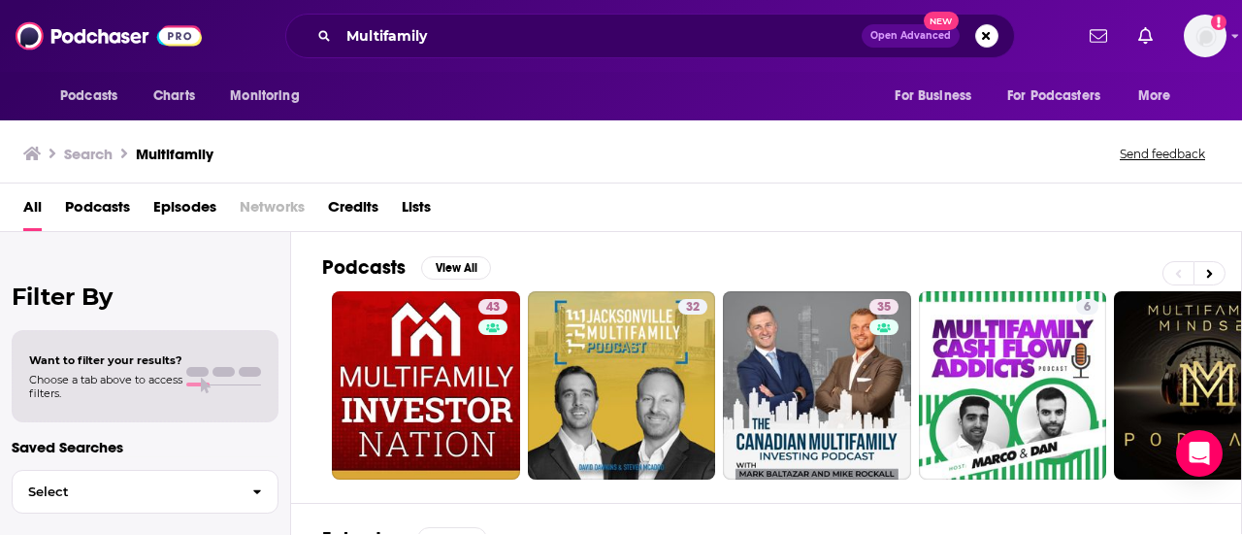
click at [681, 132] on div "Search Multifamily Send feedback" at bounding box center [621, 149] width 1242 height 67
click at [1207, 261] on button at bounding box center [1209, 273] width 32 height 24
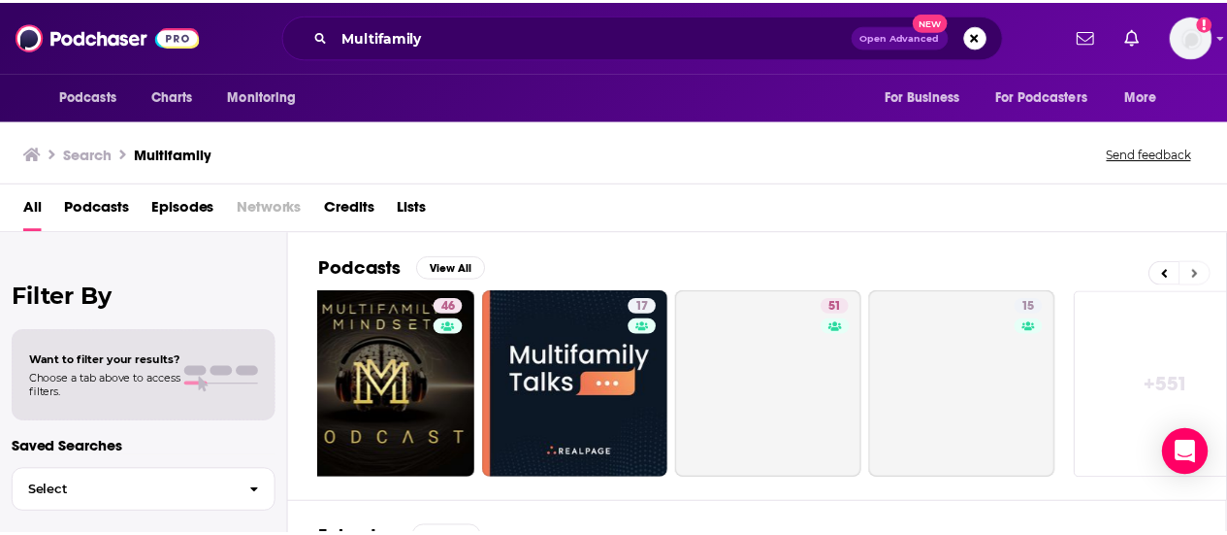
scroll to position [0, 862]
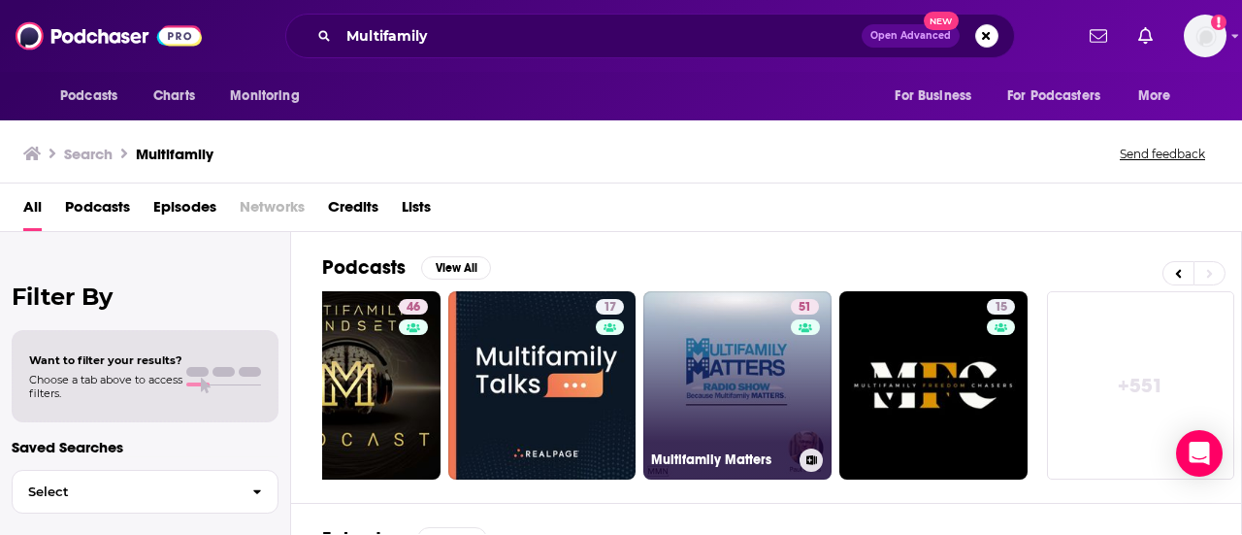
click at [682, 335] on link "51 Multifamily Matters" at bounding box center [737, 385] width 188 height 188
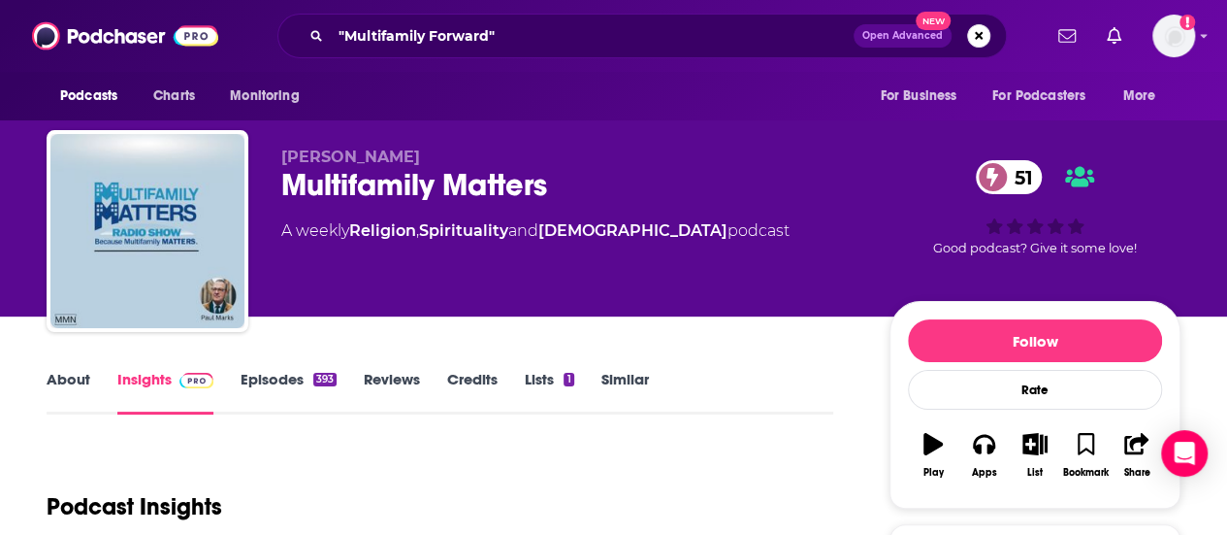
click at [64, 407] on link "About" at bounding box center [69, 392] width 44 height 45
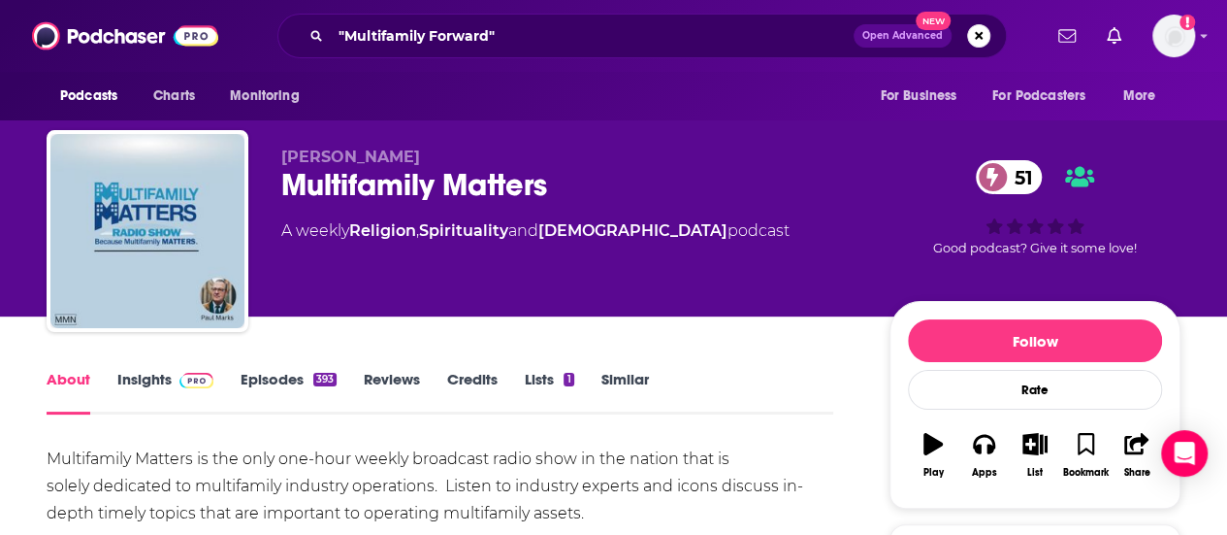
click at [134, 388] on link "Insights" at bounding box center [165, 392] width 96 height 45
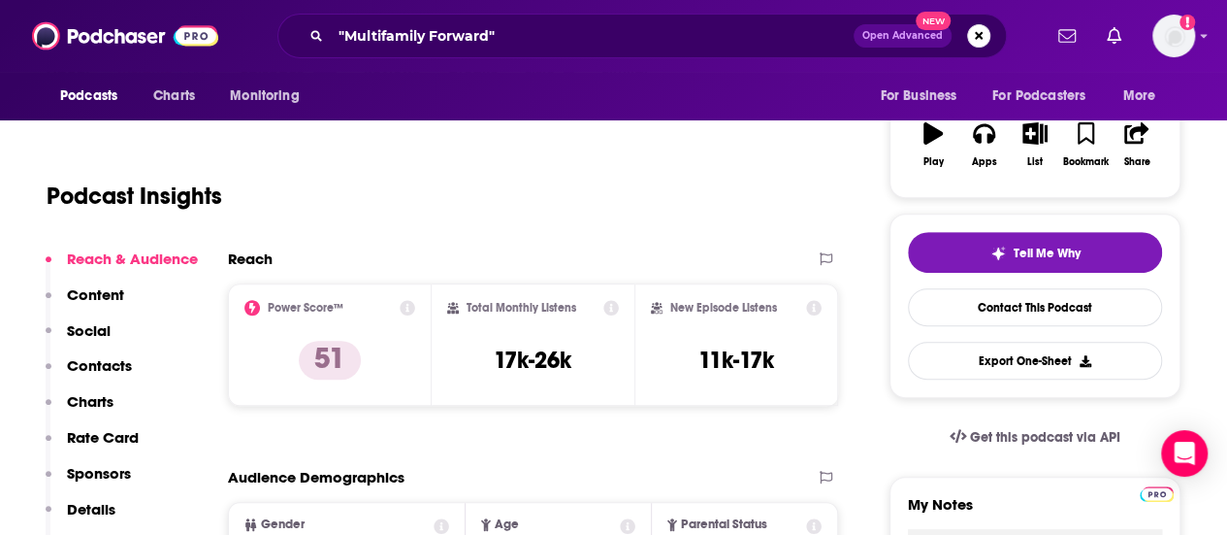
scroll to position [349, 0]
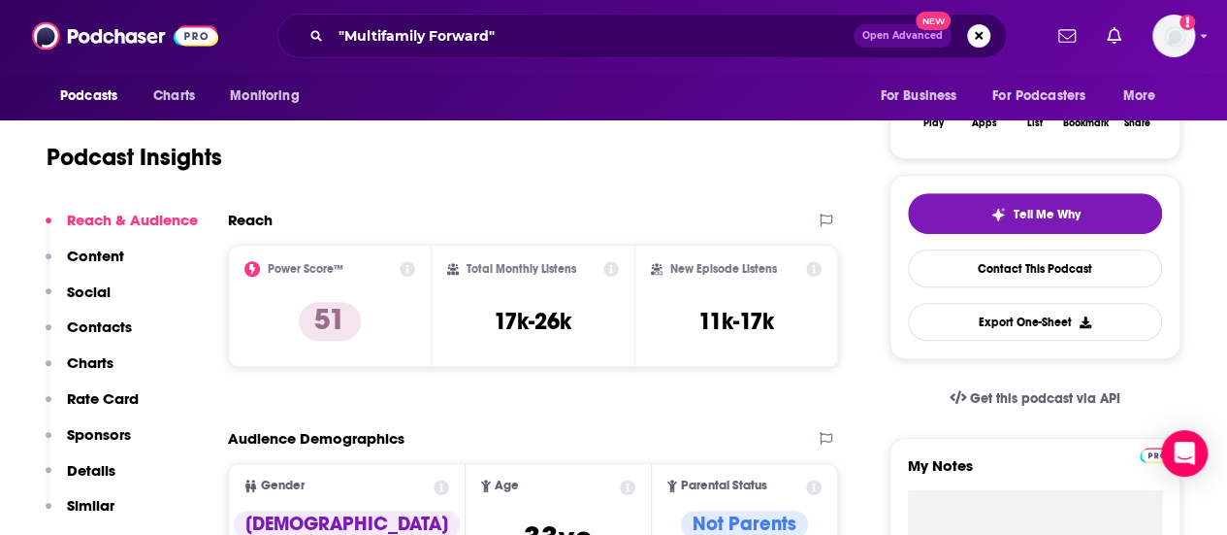
click at [95, 332] on p "Contacts" at bounding box center [99, 326] width 65 height 18
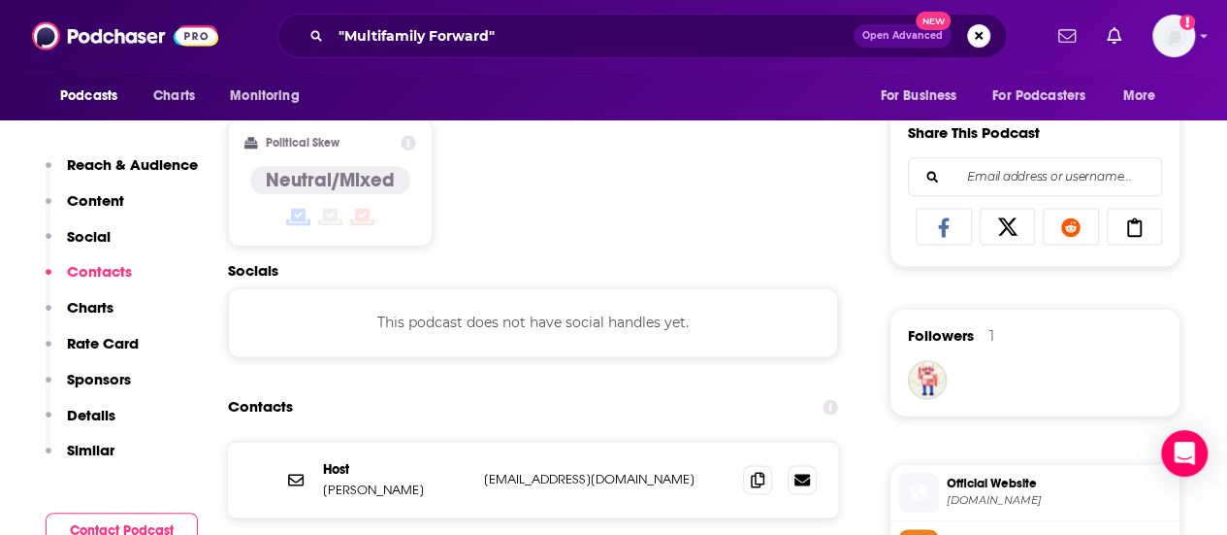
scroll to position [1302, 0]
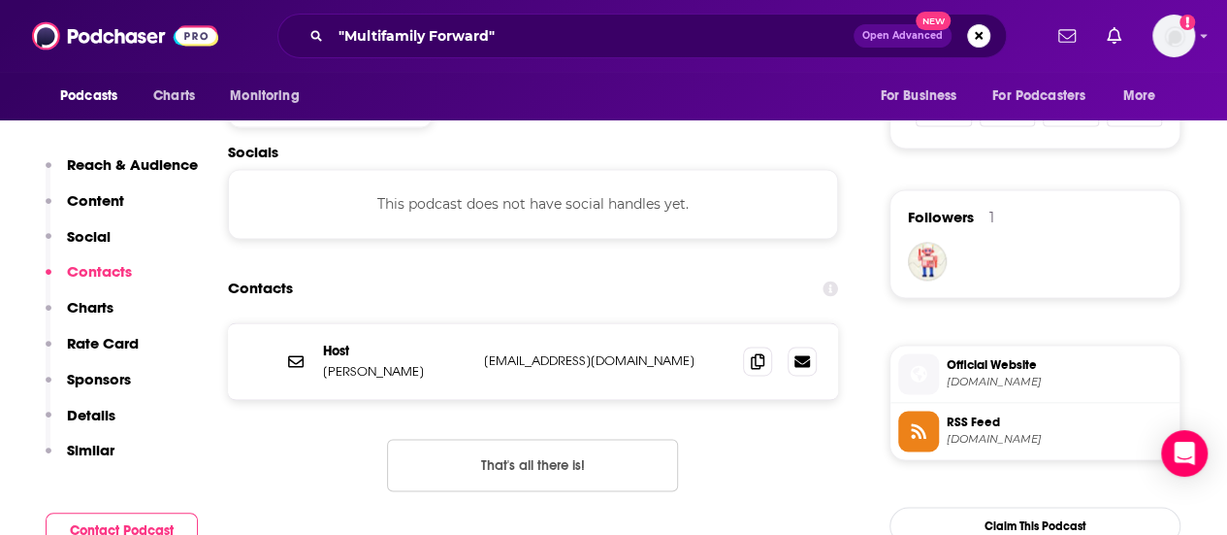
click at [561, 358] on p "[EMAIL_ADDRESS][DOMAIN_NAME]" at bounding box center [606, 360] width 244 height 16
copy div "[EMAIL_ADDRESS][DOMAIN_NAME] [EMAIL_ADDRESS][DOMAIN_NAME]"
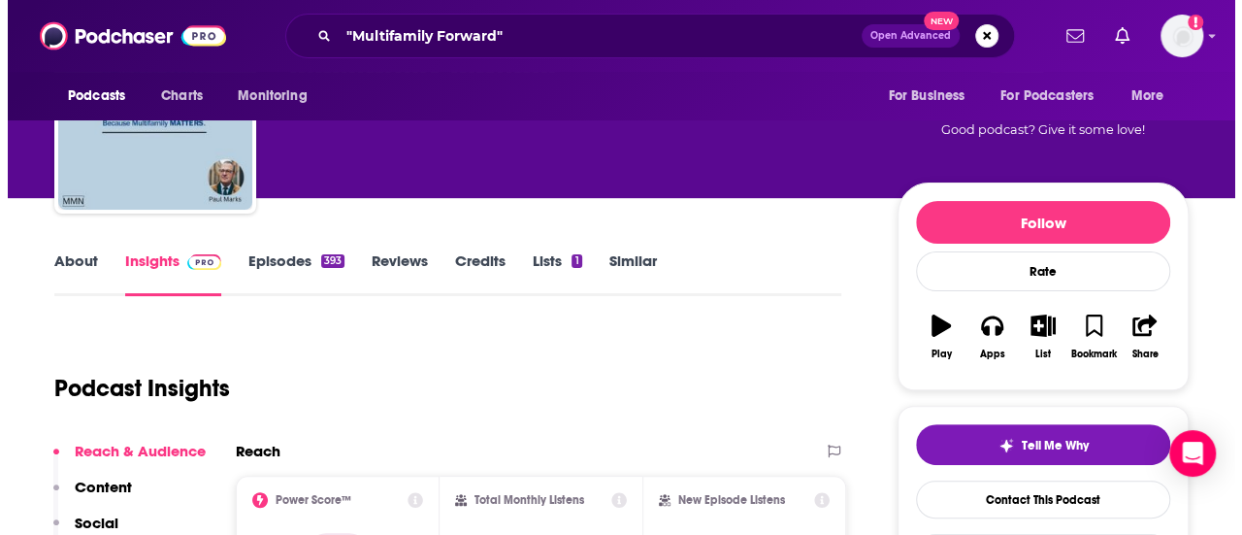
scroll to position [0, 0]
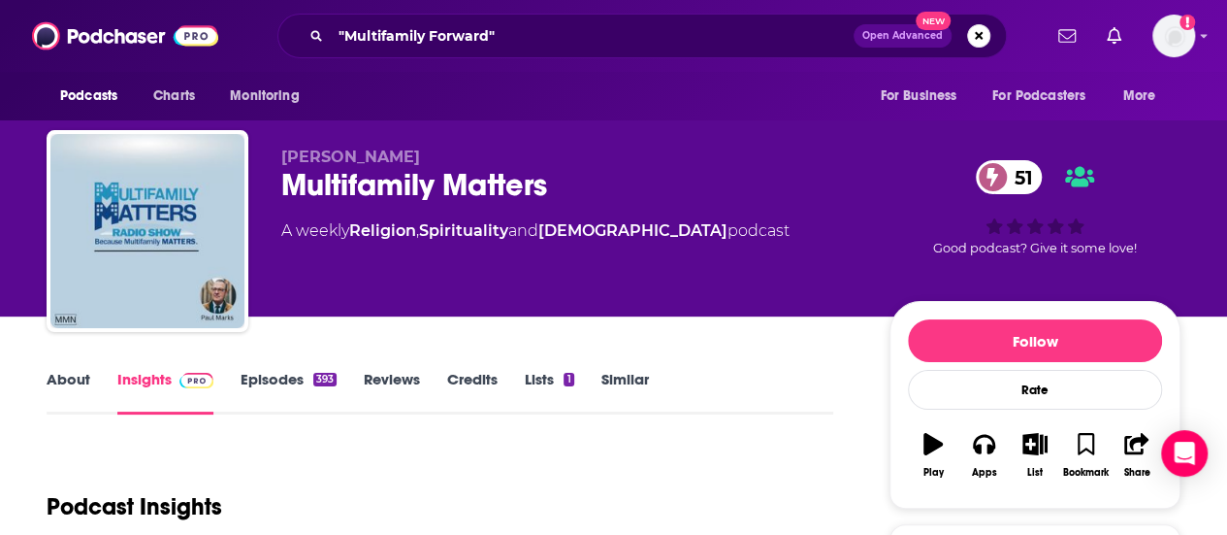
click at [347, 168] on div "Multifamily Matters 51" at bounding box center [569, 185] width 577 height 38
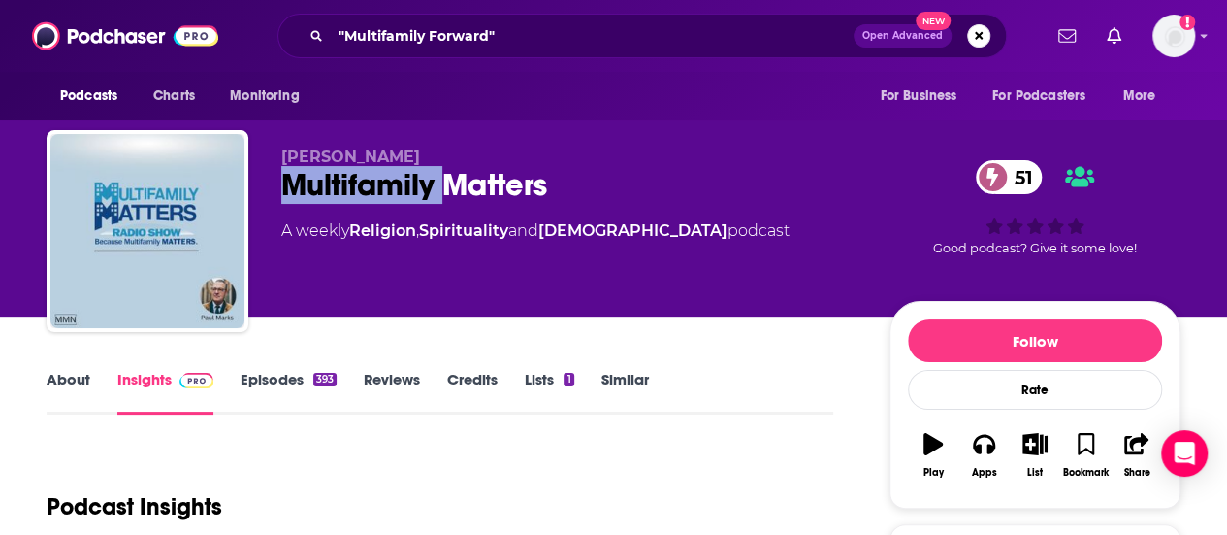
click at [347, 168] on div "Multifamily Matters 51" at bounding box center [569, 185] width 577 height 38
copy div "Multifamily Matters 51"
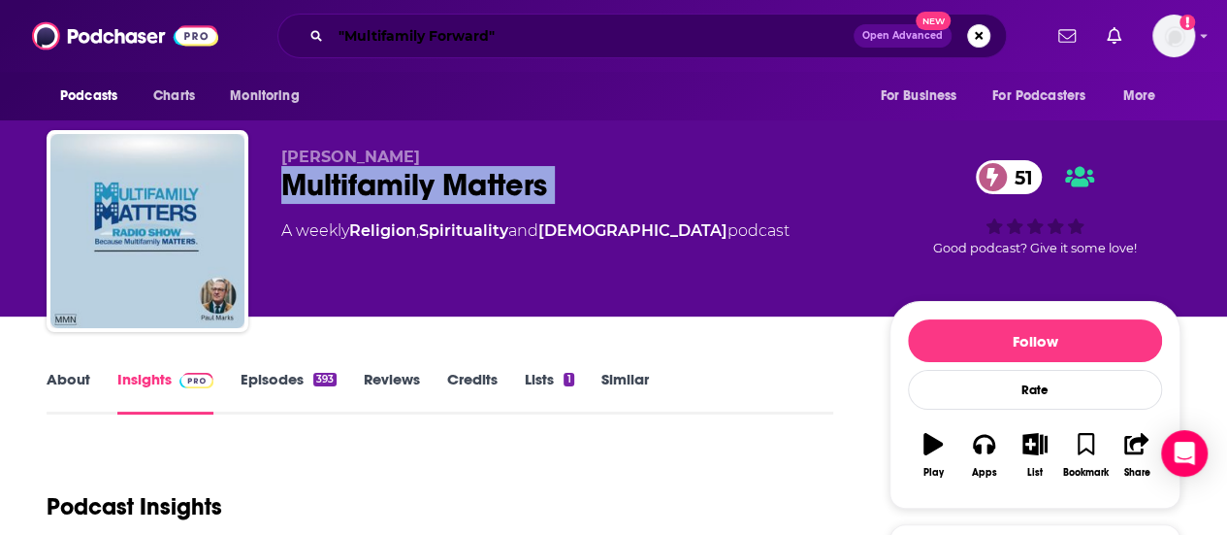
click at [392, 38] on input ""Multifamily Forward"" at bounding box center [592, 35] width 523 height 31
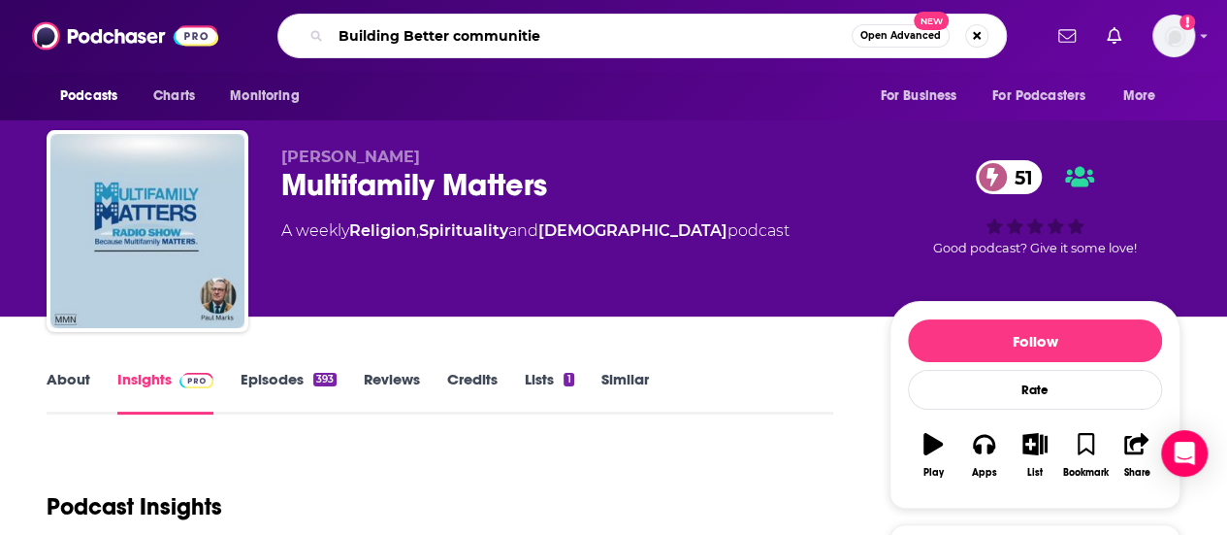
type input "Building Better communities"
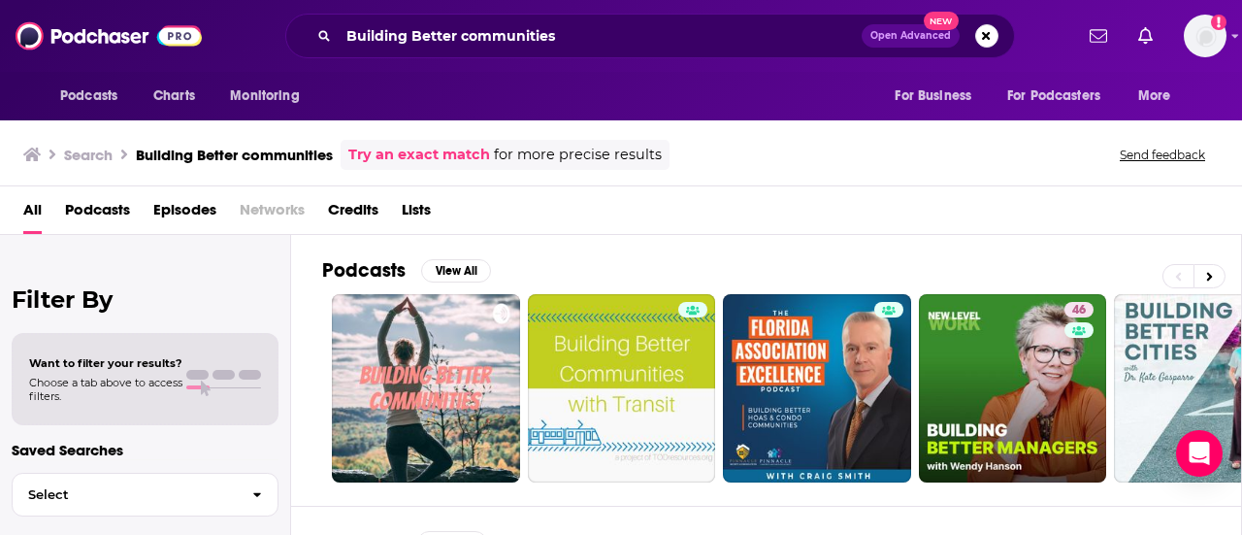
click at [651, 215] on div "All Podcasts Episodes Networks Credits Lists" at bounding box center [624, 214] width 1203 height 40
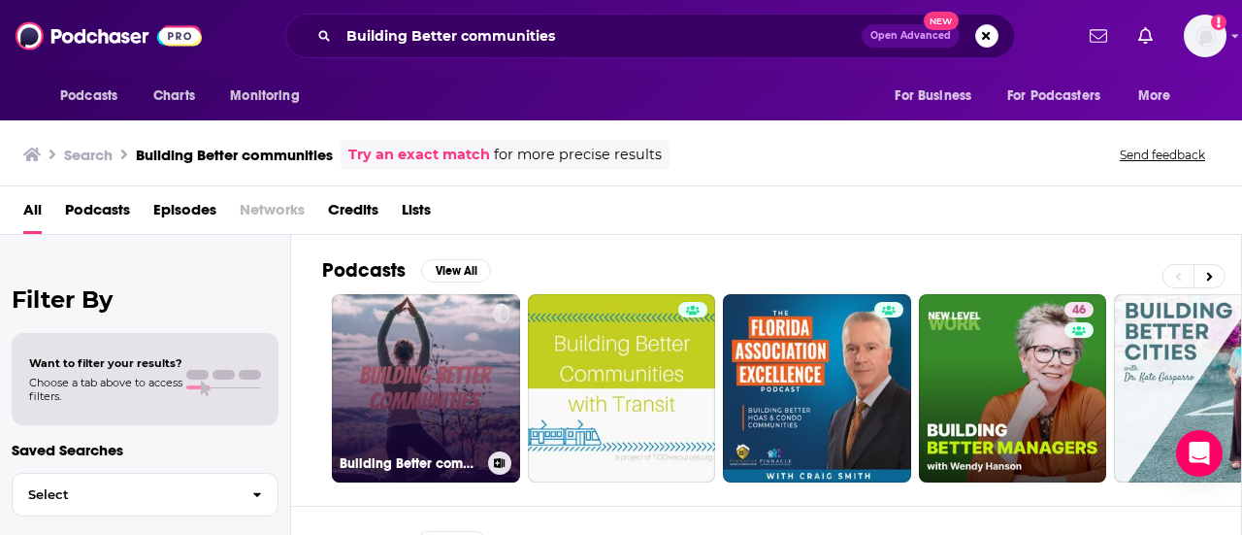
click at [426, 373] on link "Building Better communities" at bounding box center [426, 388] width 188 height 188
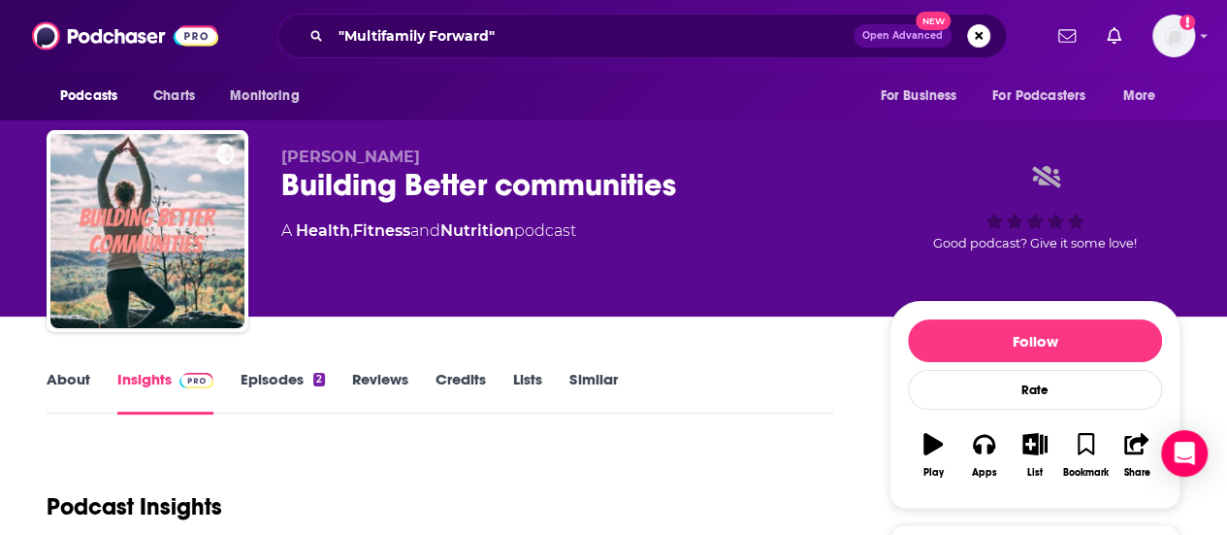
click at [67, 369] on div "About Insights Episodes 2 Reviews Credits Lists Similar" at bounding box center [440, 391] width 787 height 48
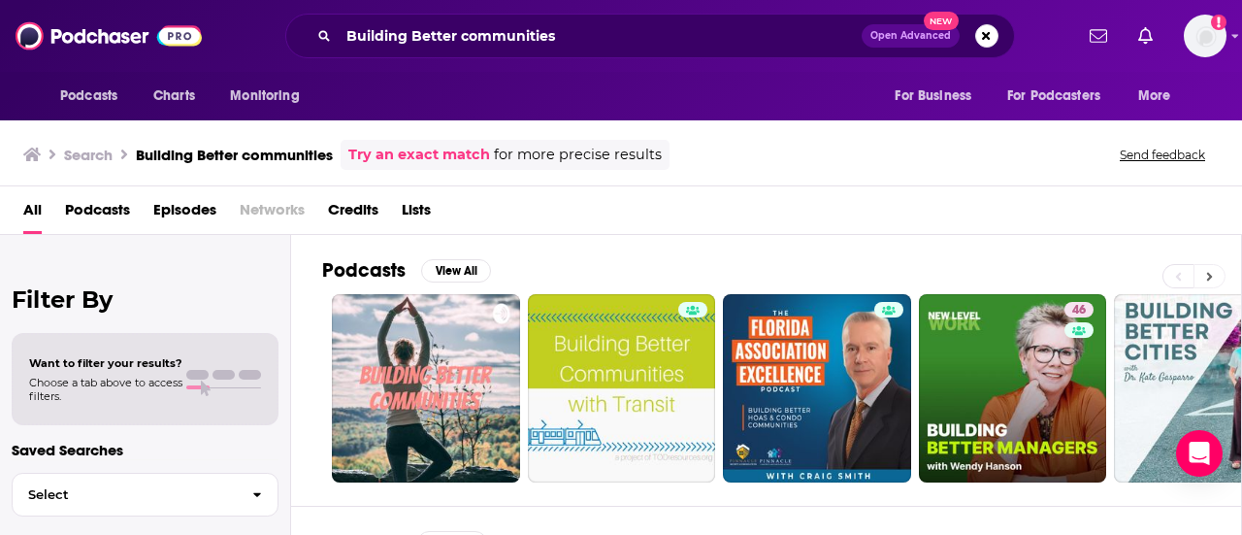
click at [1215, 273] on button at bounding box center [1209, 276] width 32 height 24
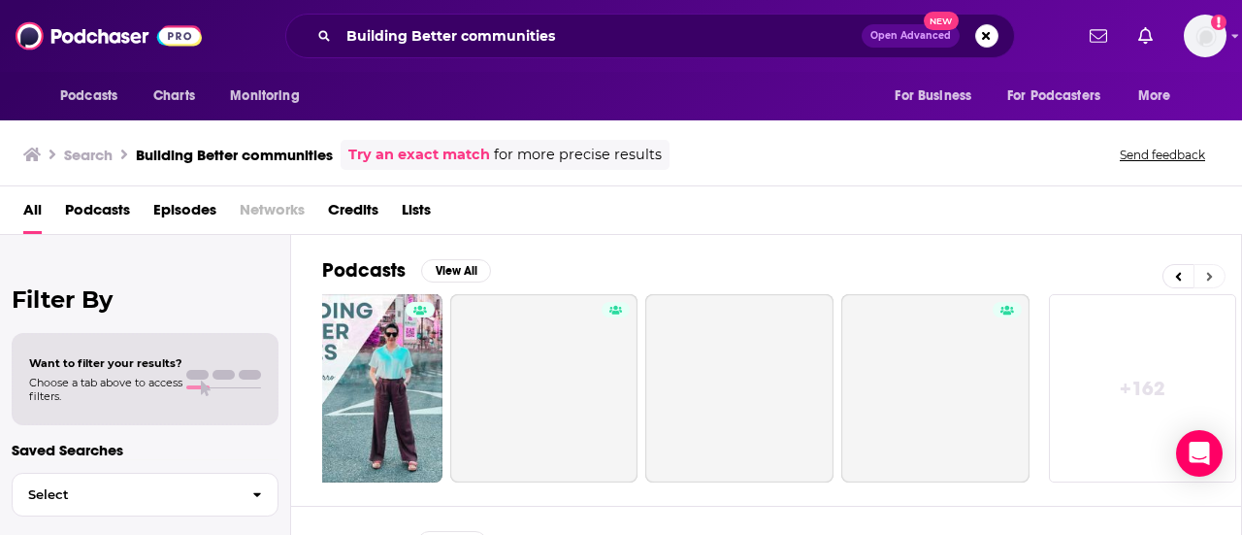
scroll to position [0, 862]
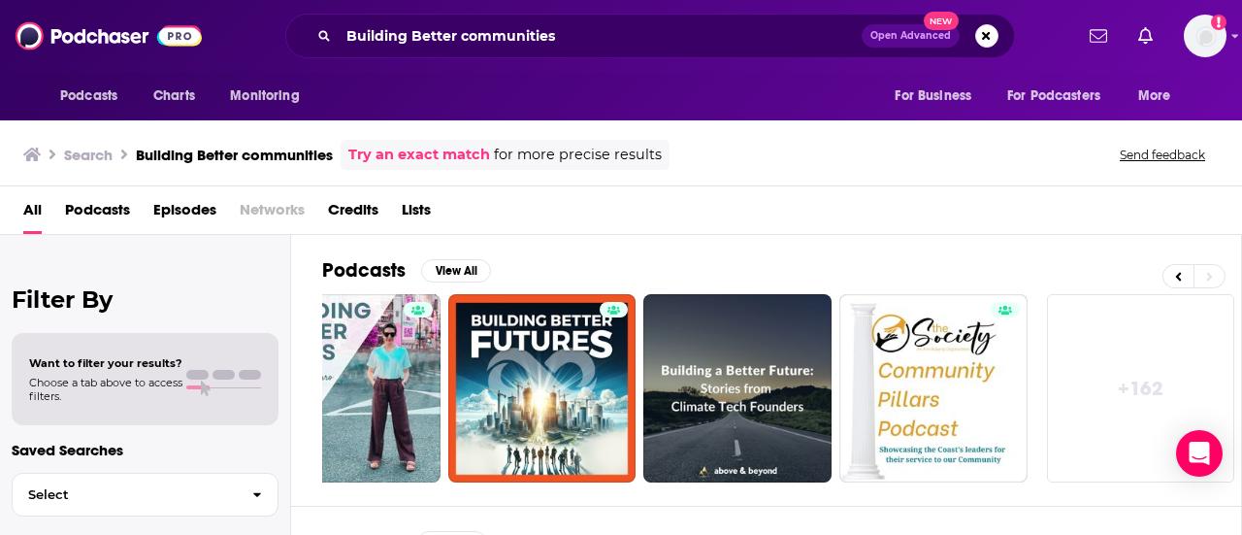
click at [1014, 176] on div "Search Building Better communities Try an exact match for more precise results …" at bounding box center [621, 151] width 1242 height 70
click at [693, 244] on div "Podcasts View All 46 + 162" at bounding box center [782, 370] width 920 height 271
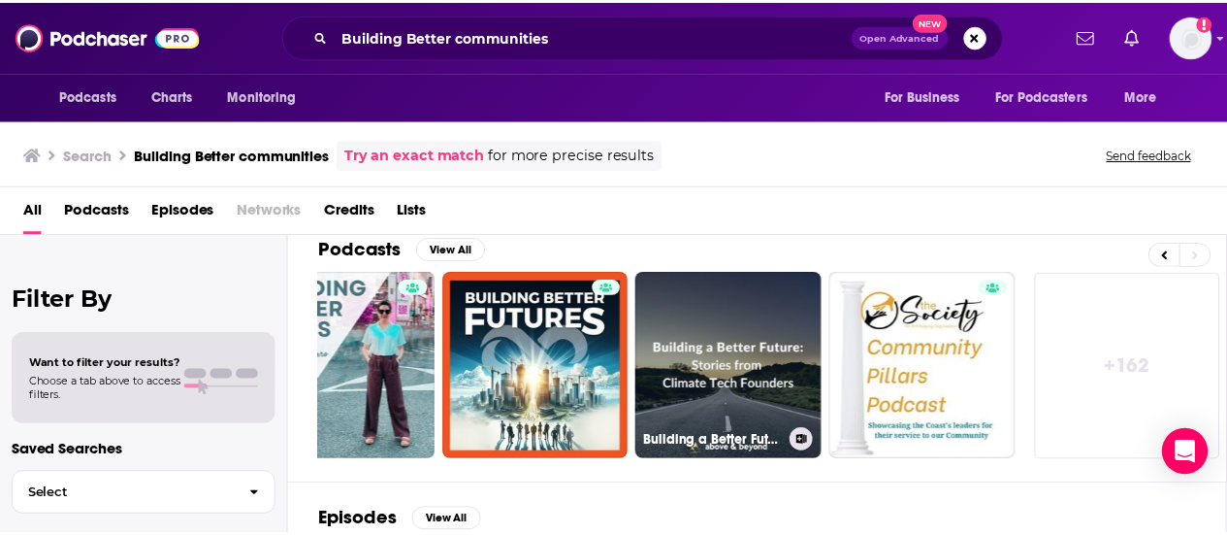
scroll to position [0, 0]
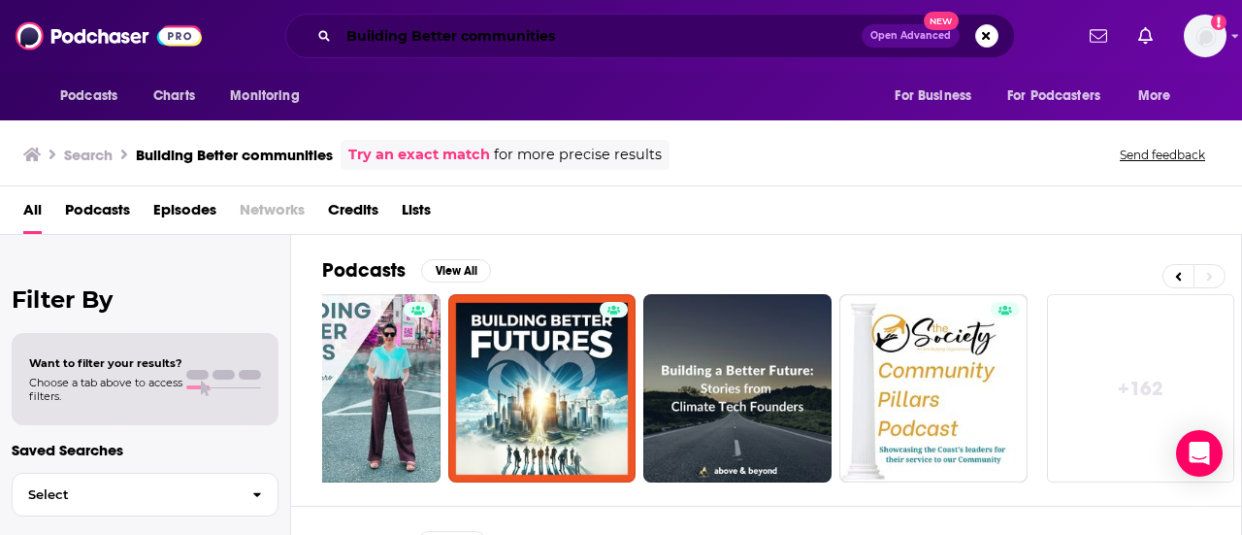
click at [435, 41] on input "Building Better communities" at bounding box center [600, 35] width 523 height 31
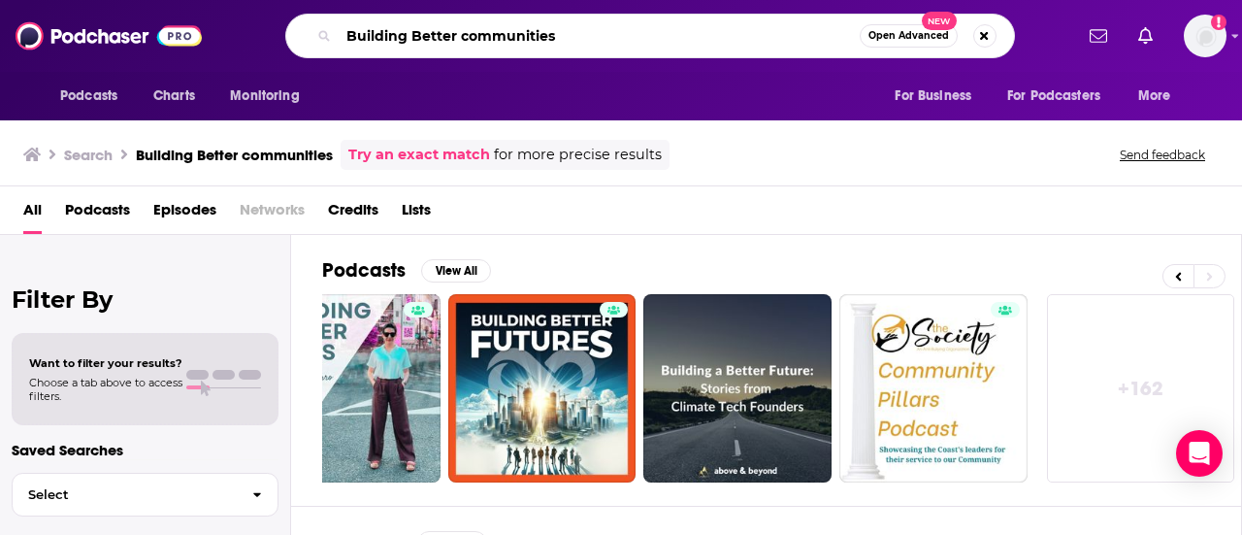
click at [435, 41] on input "Building Better communities" at bounding box center [599, 35] width 521 height 31
paste input "[PERSON_NAME] Multifamily"
type input "[PERSON_NAME] Multifamily"
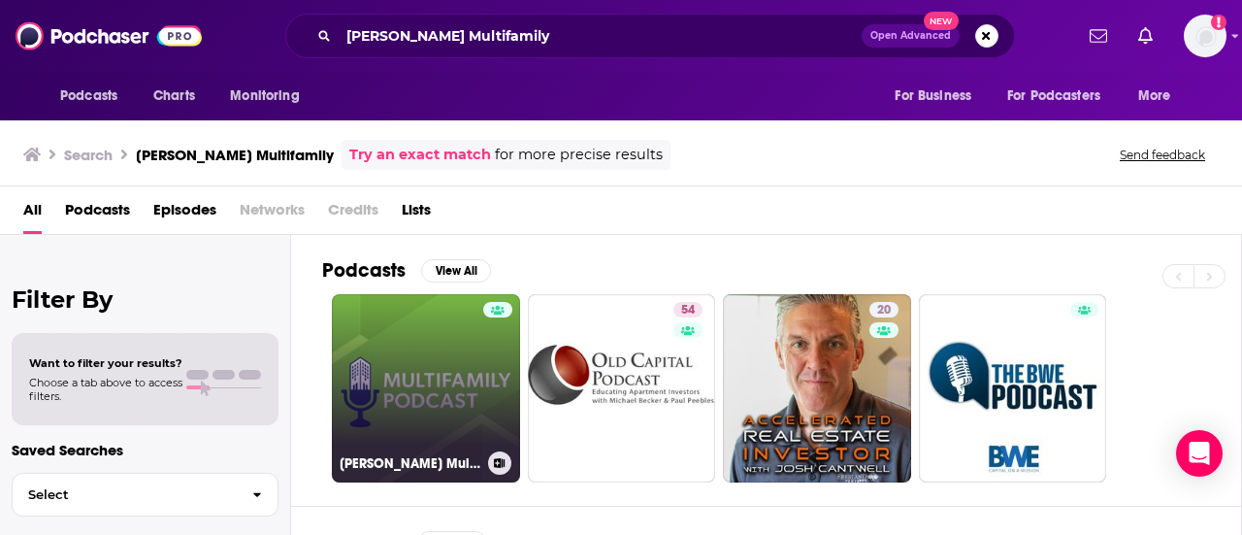
click at [421, 321] on link "[PERSON_NAME] Multifamily" at bounding box center [426, 388] width 188 height 188
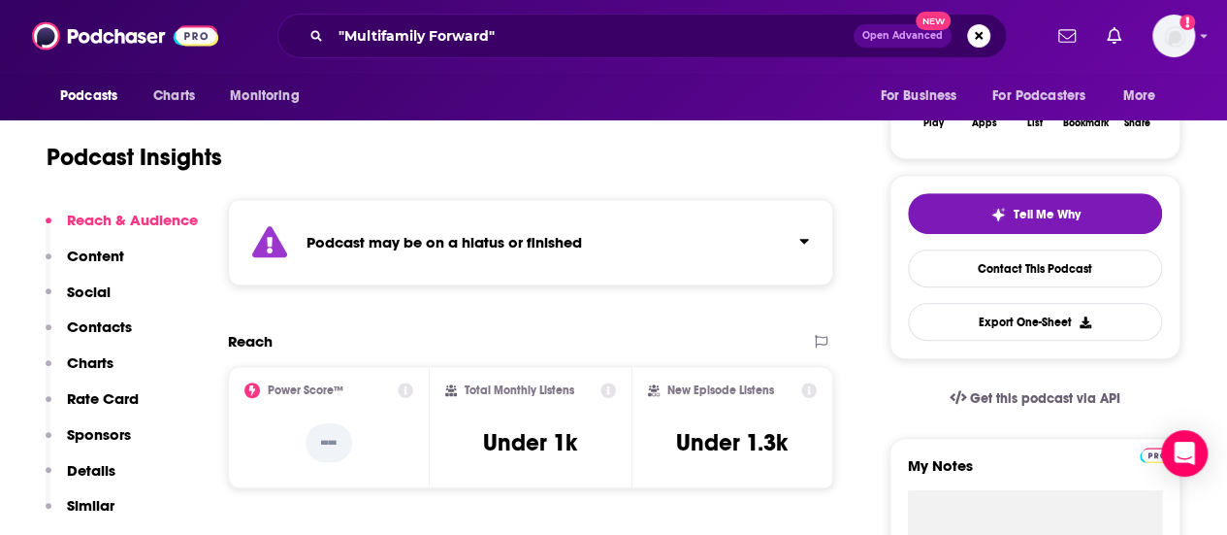
click at [107, 315] on button "Social" at bounding box center [78, 300] width 65 height 36
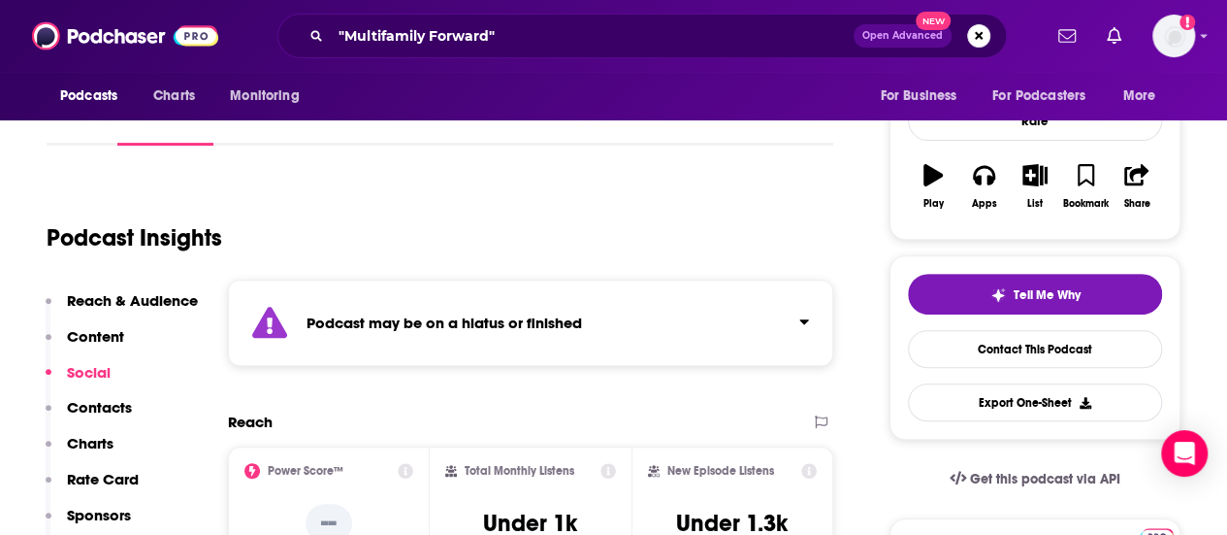
scroll to position [310, 0]
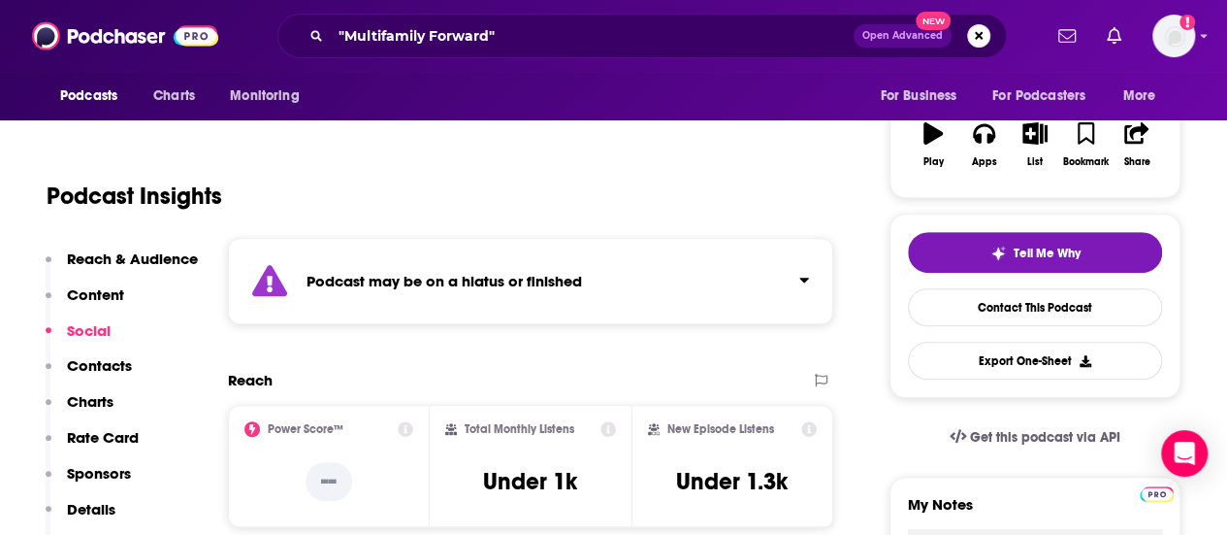
click at [91, 358] on p "Contacts" at bounding box center [99, 365] width 65 height 18
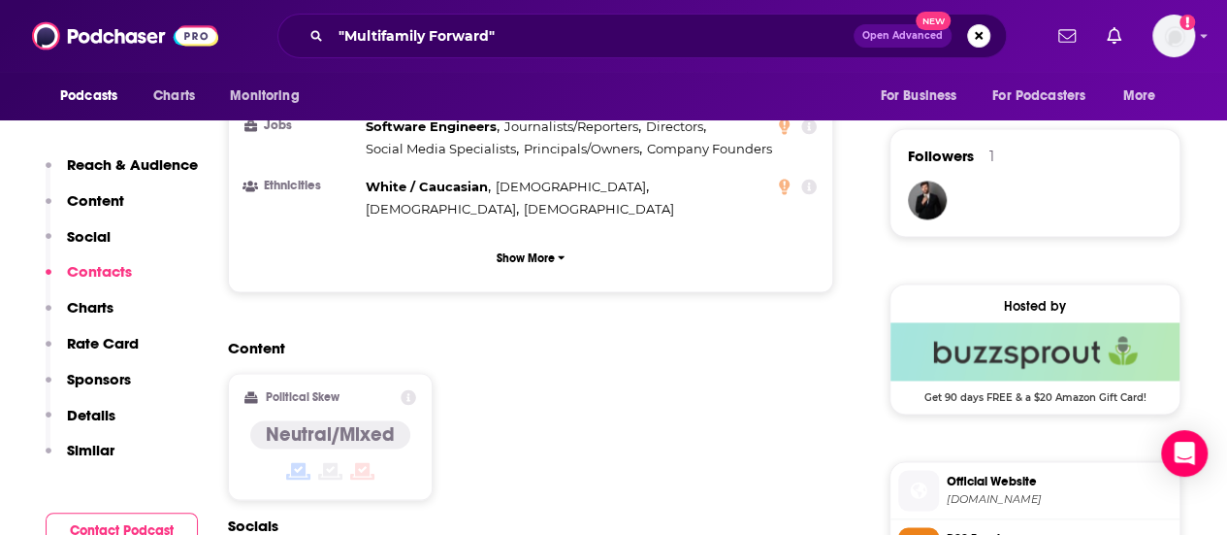
scroll to position [1681, 0]
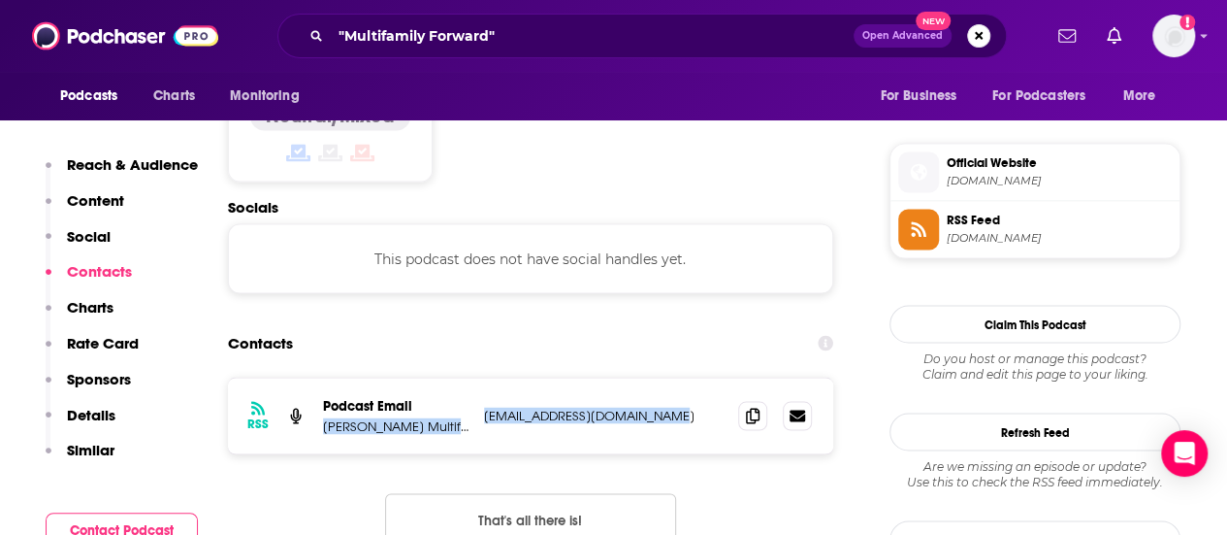
drag, startPoint x: 474, startPoint y: 354, endPoint x: 677, endPoint y: 352, distance: 202.8
click at [677, 377] on div "RSS Podcast Email [PERSON_NAME] Multifamily [EMAIL_ADDRESS][DOMAIN_NAME] [EMAIL…" at bounding box center [530, 415] width 605 height 76
click at [700, 377] on div "RSS Podcast Email [PERSON_NAME] Multifamily [EMAIL_ADDRESS][DOMAIN_NAME] [EMAIL…" at bounding box center [530, 415] width 605 height 76
drag, startPoint x: 684, startPoint y: 352, endPoint x: 481, endPoint y: 346, distance: 202.9
click at [481, 377] on div "RSS Podcast Email [PERSON_NAME] Multifamily [EMAIL_ADDRESS][DOMAIN_NAME] [EMAIL…" at bounding box center [530, 415] width 605 height 76
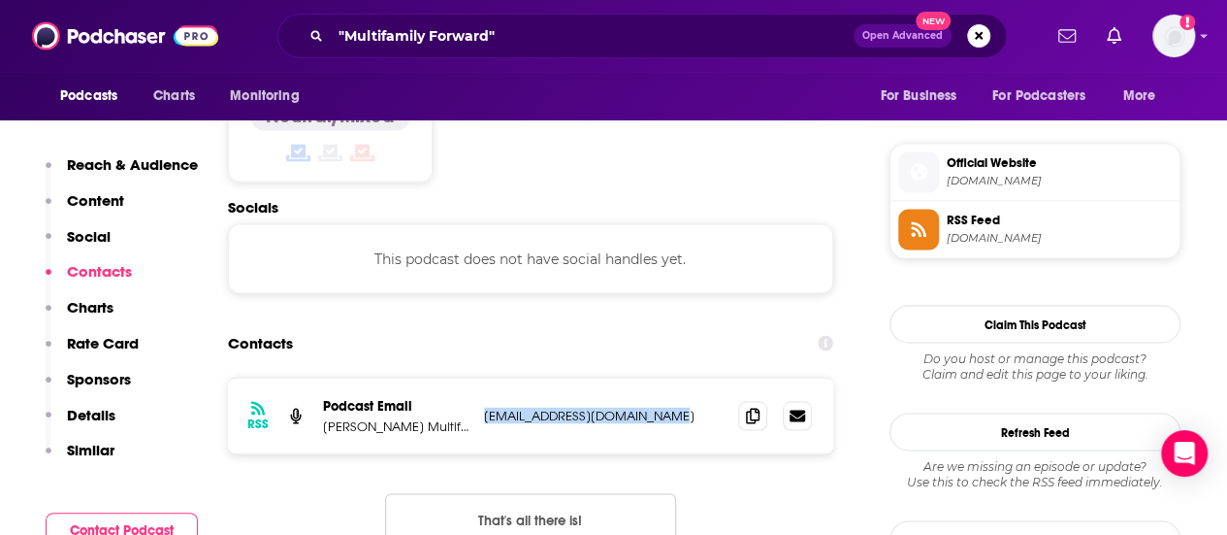
copy p "[EMAIL_ADDRESS][DOMAIN_NAME]"
